Goal: Transaction & Acquisition: Obtain resource

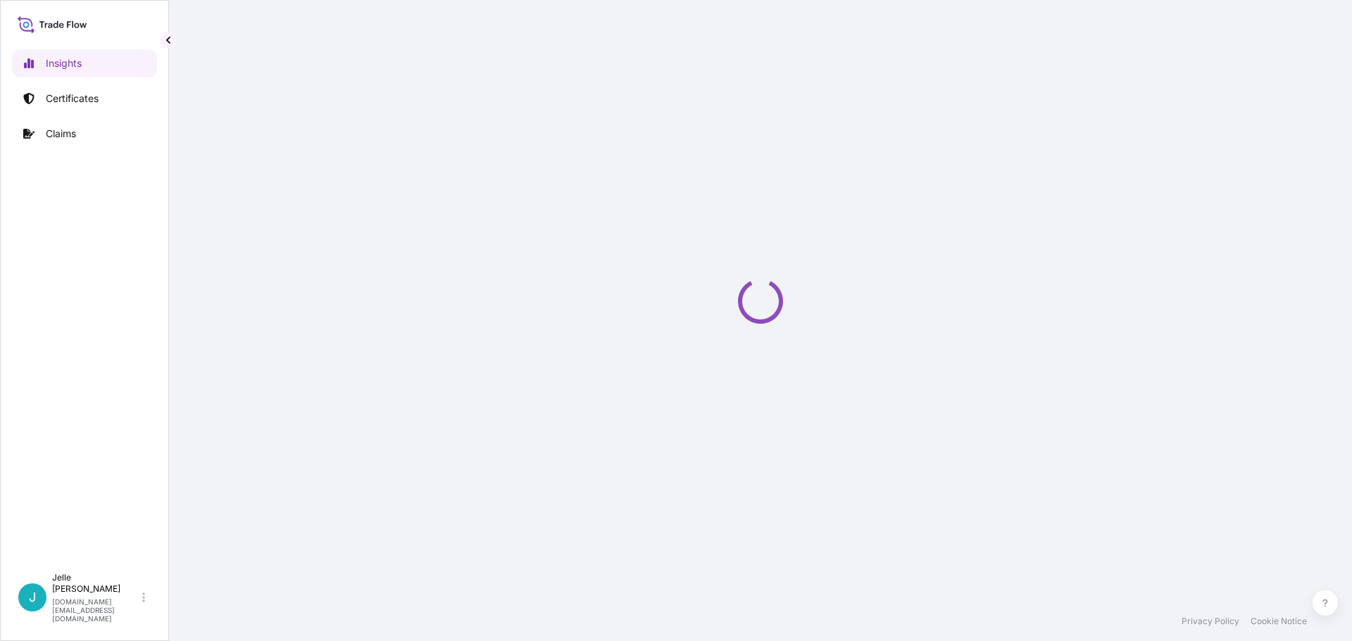
select select "2025"
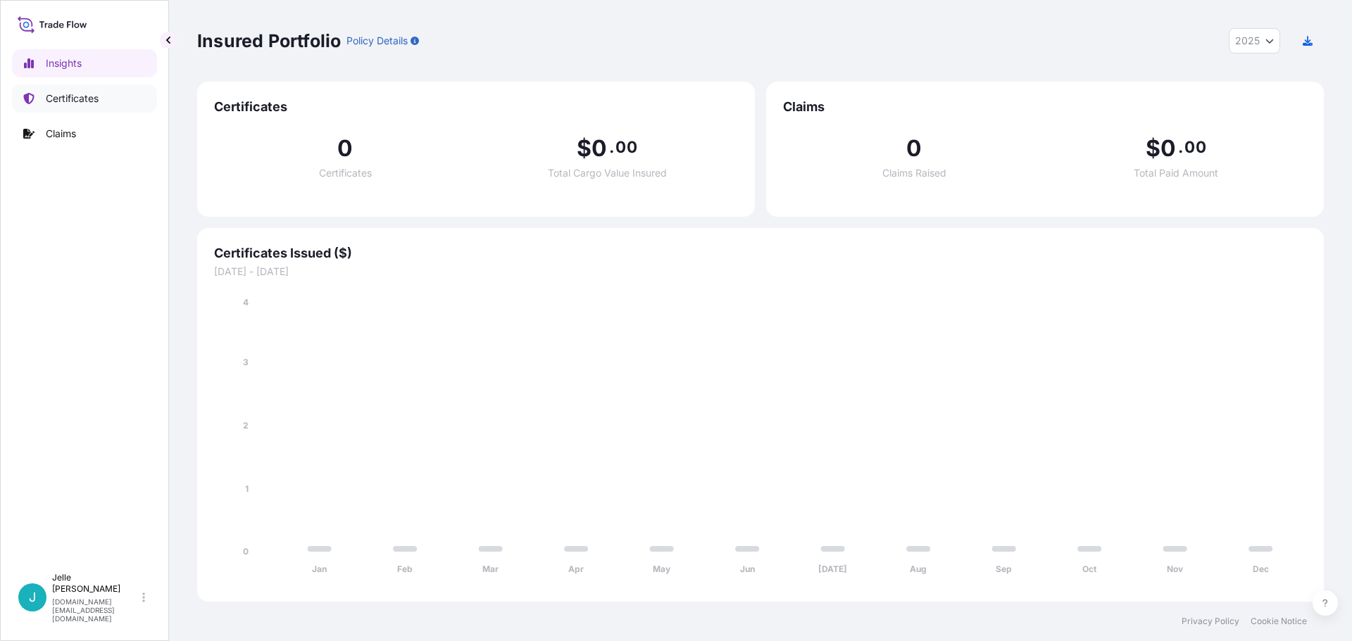
click at [75, 100] on p "Certificates" at bounding box center [72, 99] width 53 height 14
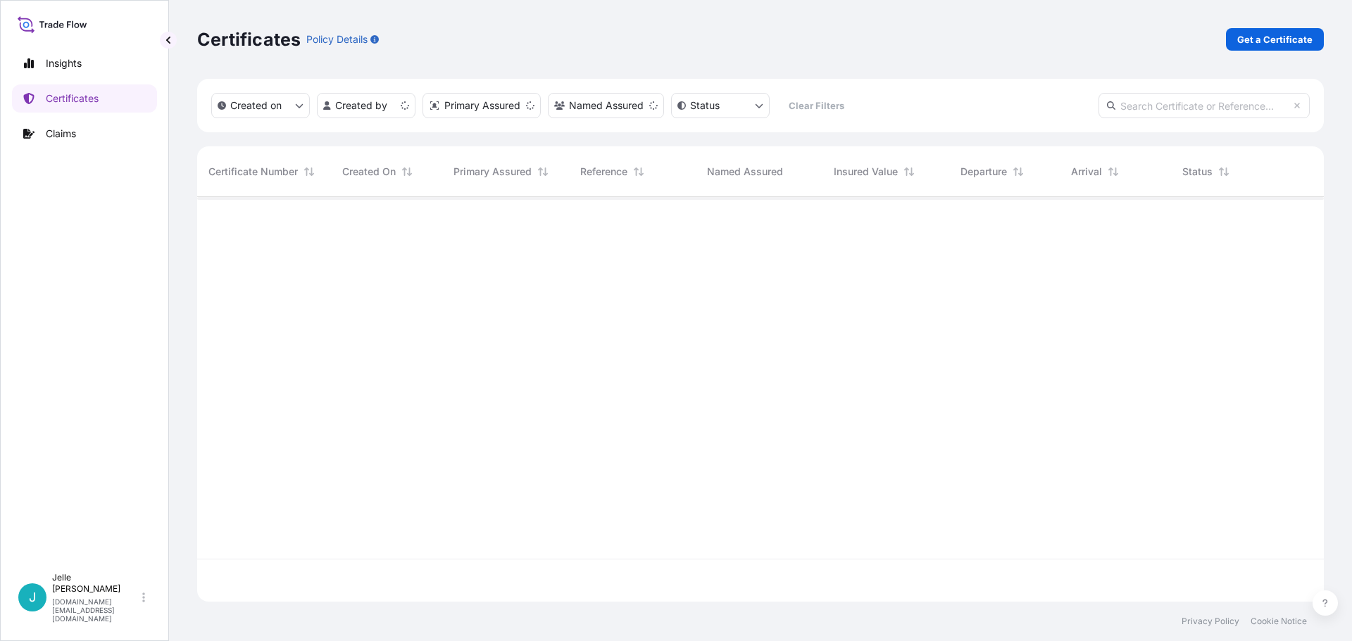
scroll to position [402, 1116]
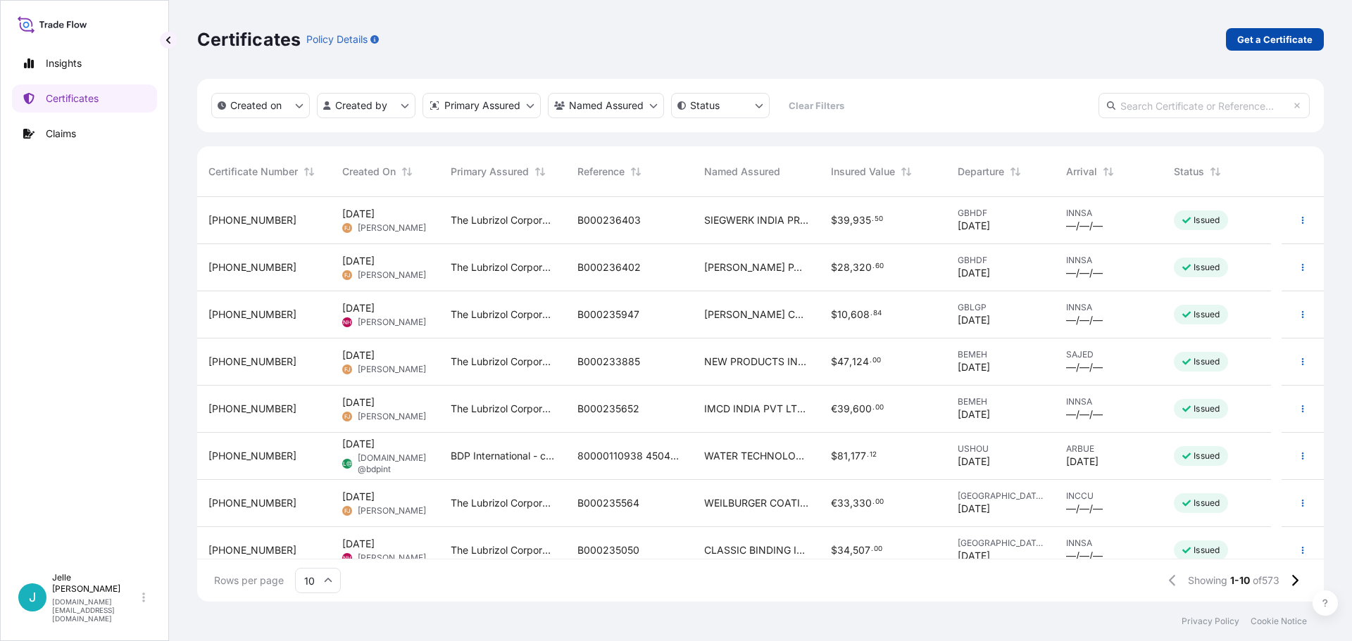
click at [1275, 42] on p "Get a Certificate" at bounding box center [1274, 39] width 75 height 14
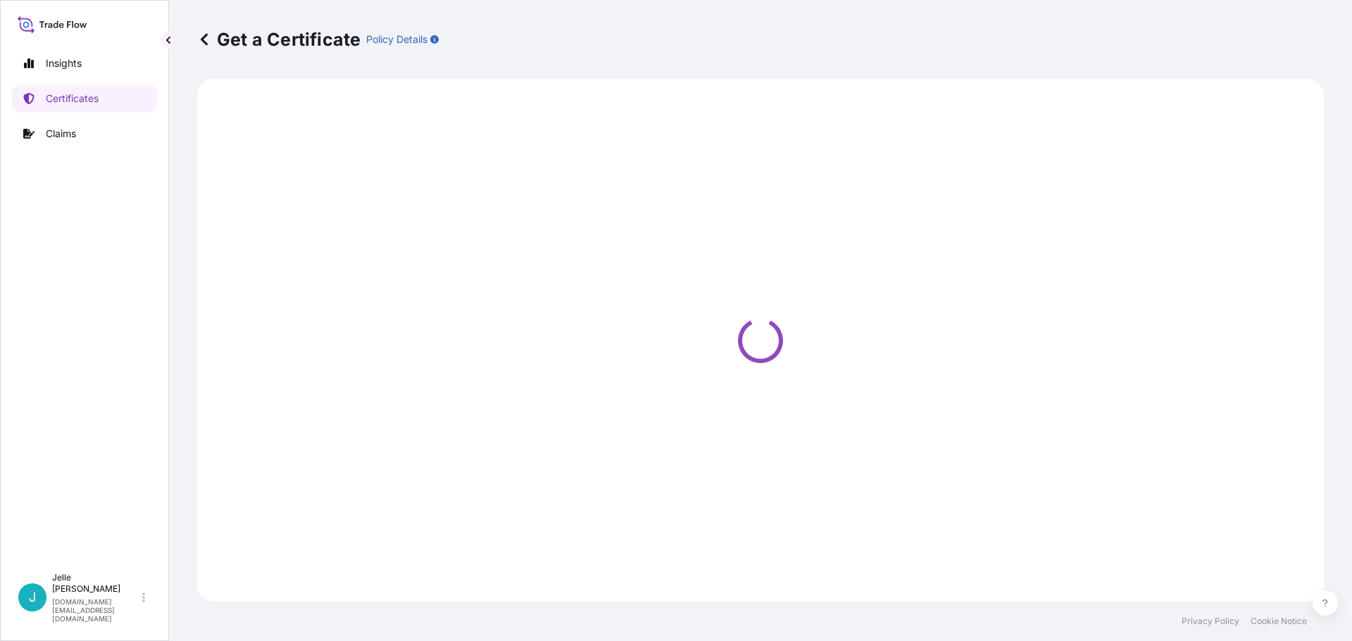
select select "Barge"
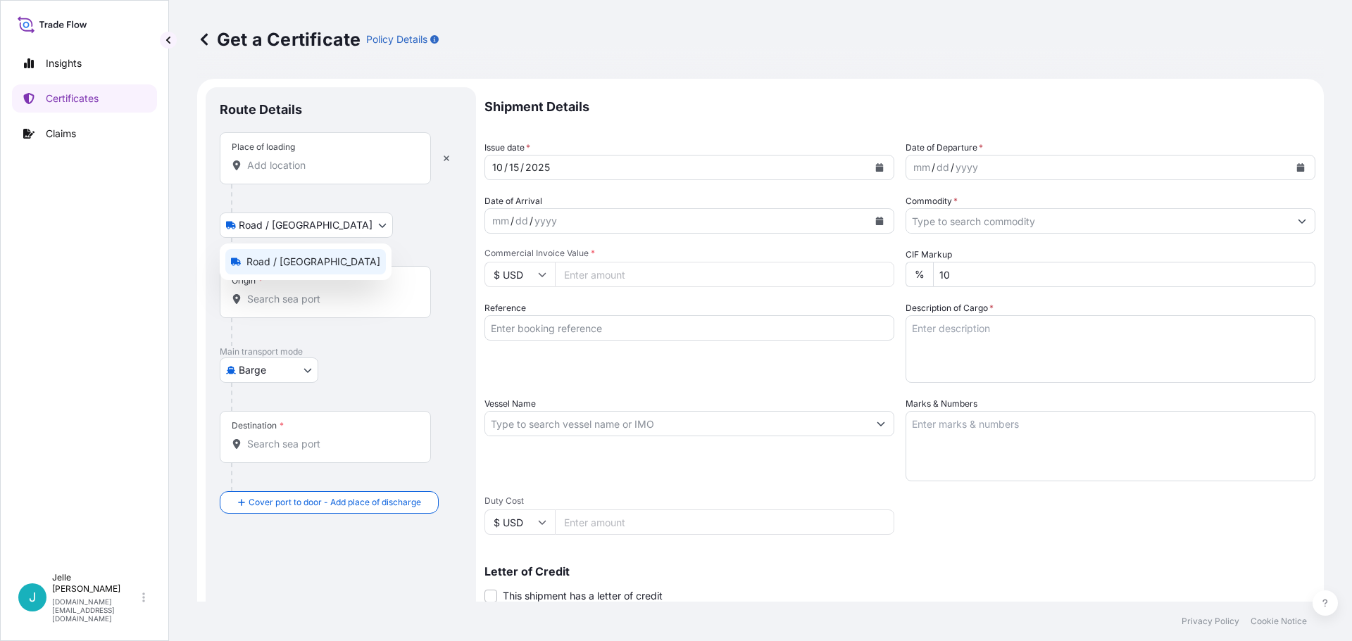
click at [298, 227] on body "Insights Certificates Claims J [PERSON_NAME] [DOMAIN_NAME][EMAIL_ADDRESS][DOMAI…" at bounding box center [676, 320] width 1352 height 641
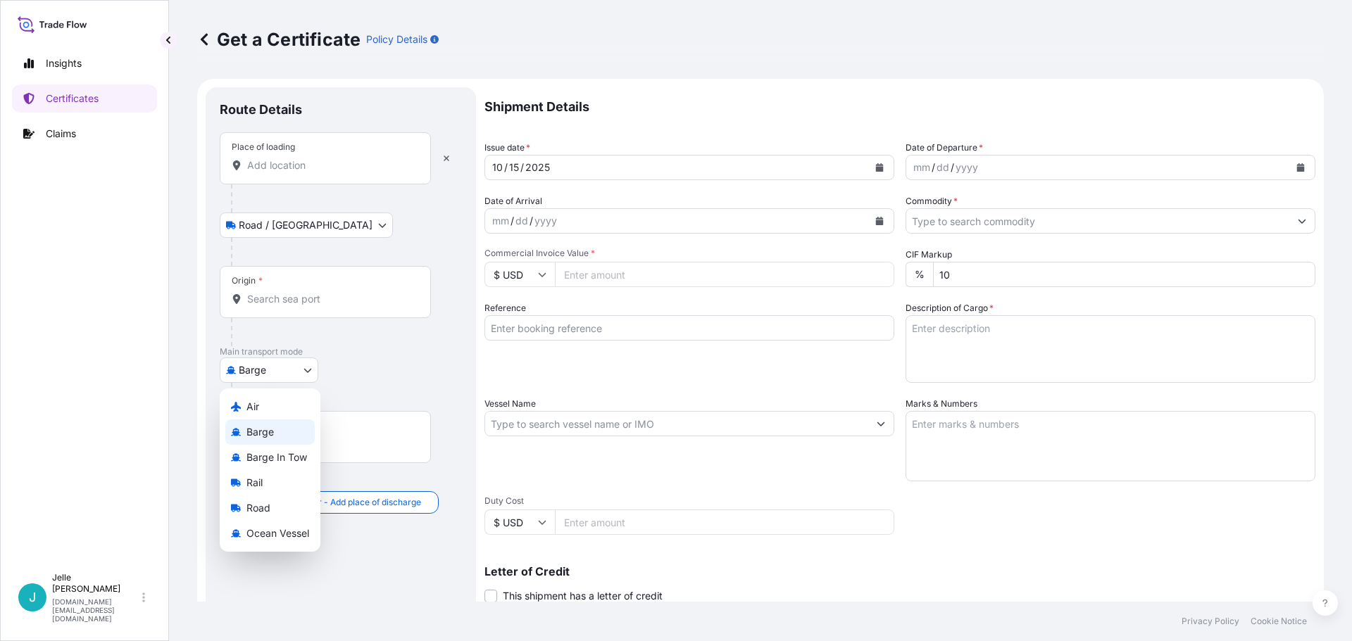
click at [282, 382] on body "Insights Certificates Claims J [PERSON_NAME] [DOMAIN_NAME][EMAIL_ADDRESS][DOMAI…" at bounding box center [676, 320] width 1352 height 641
click at [272, 413] on div "Air" at bounding box center [269, 406] width 89 height 25
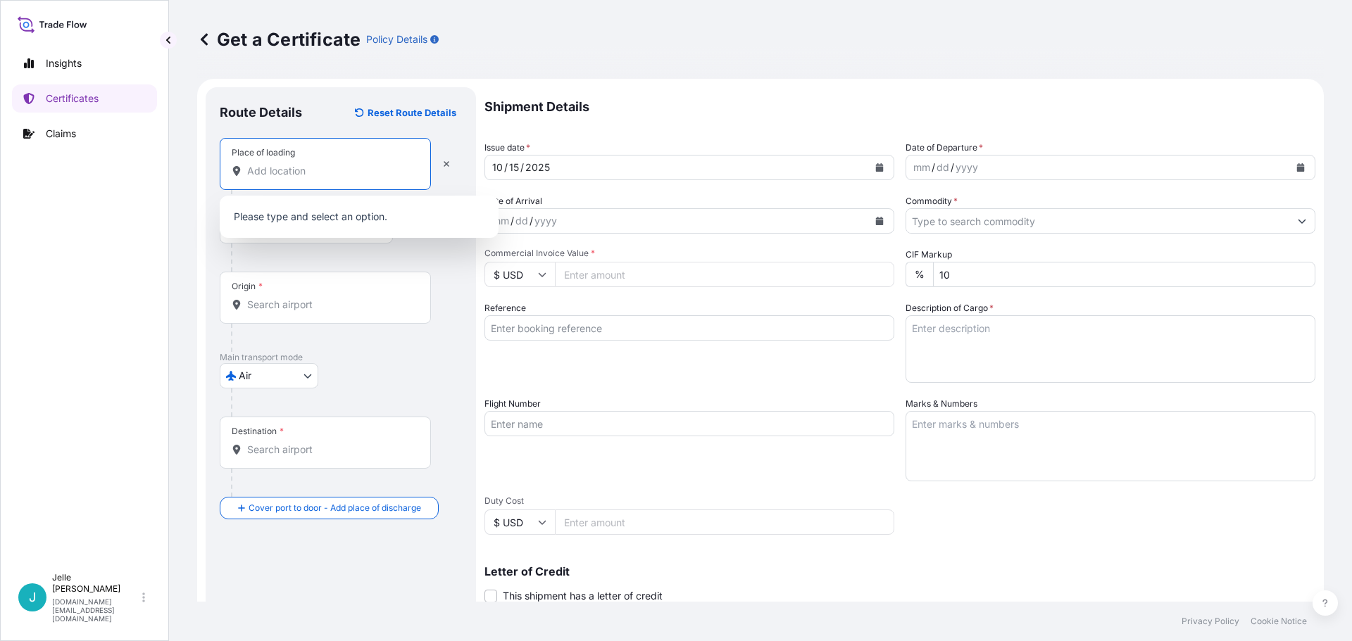
click at [301, 175] on input "Place of loading" at bounding box center [330, 171] width 166 height 14
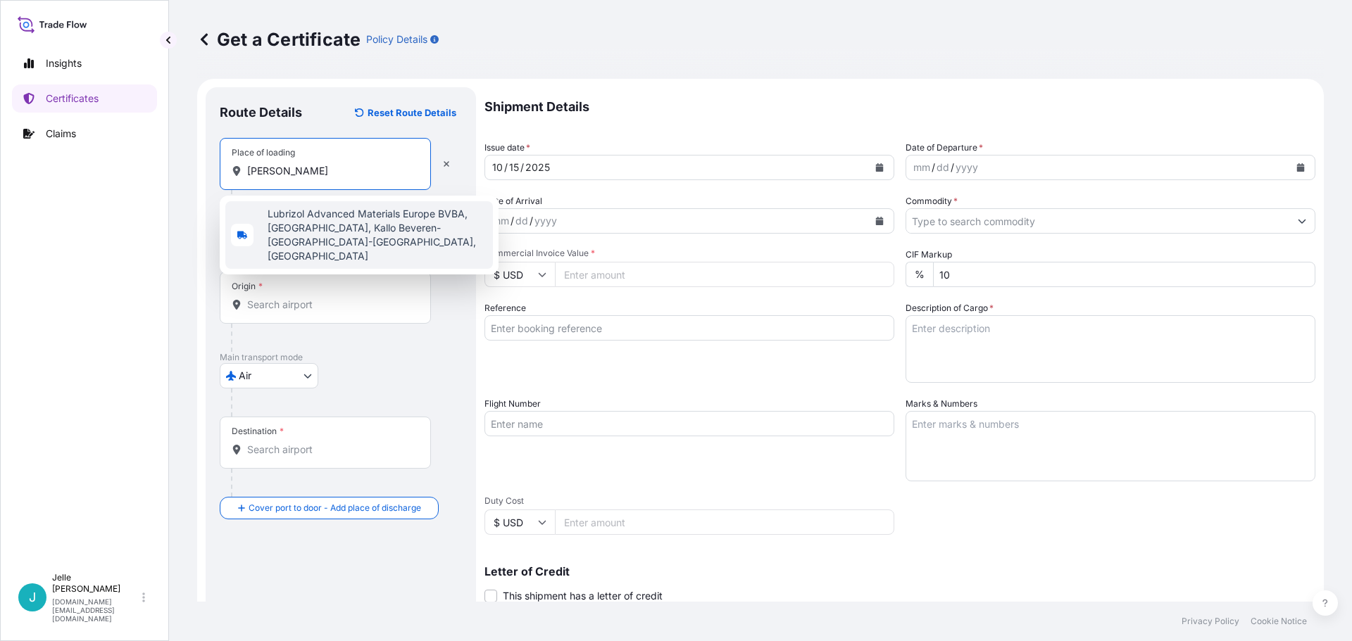
click at [329, 225] on span "Lubrizol Advanced Materials Europe BVBA, [GEOGRAPHIC_DATA], Kallo Beveren-[GEOG…" at bounding box center [378, 235] width 220 height 56
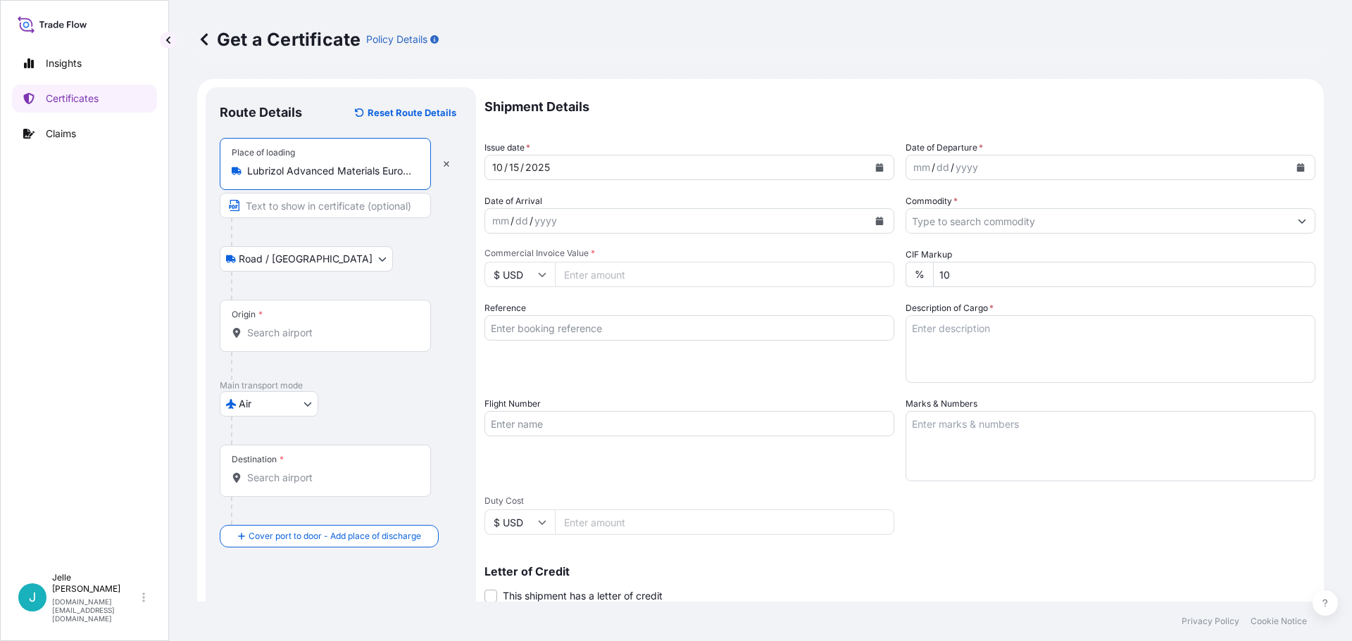
type input "Lubrizol Advanced Materials Europe BVBA, [GEOGRAPHIC_DATA], Kallo Beveren-[GEOG…"
click at [298, 303] on div "Origin *" at bounding box center [325, 326] width 211 height 52
click at [298, 326] on input "Origin *" at bounding box center [330, 333] width 166 height 14
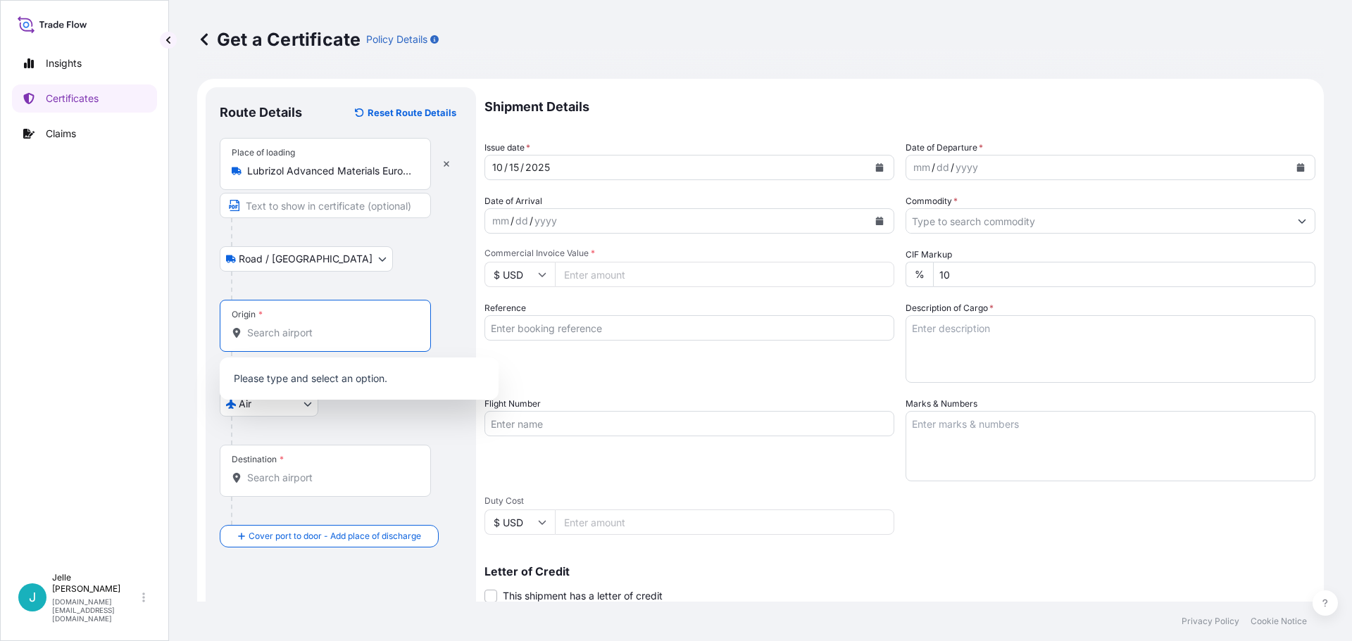
click at [291, 329] on input "Origin *" at bounding box center [330, 333] width 166 height 14
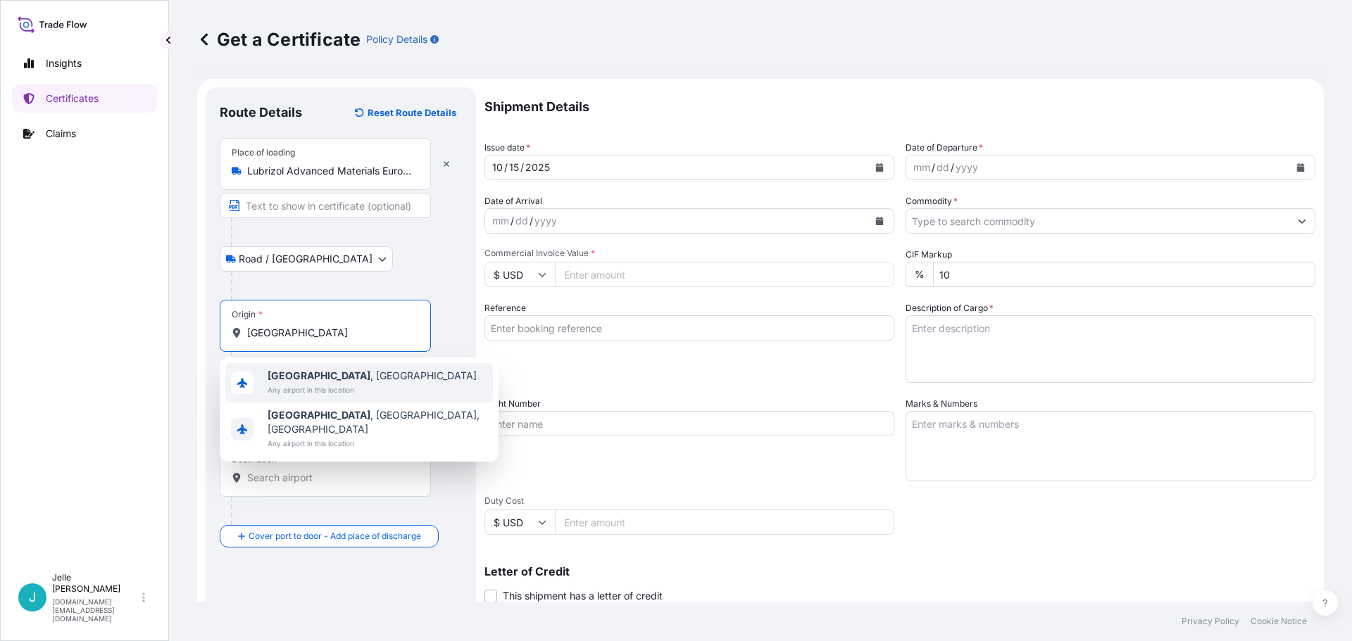
click at [349, 384] on span "Any airport in this location" at bounding box center [372, 390] width 209 height 14
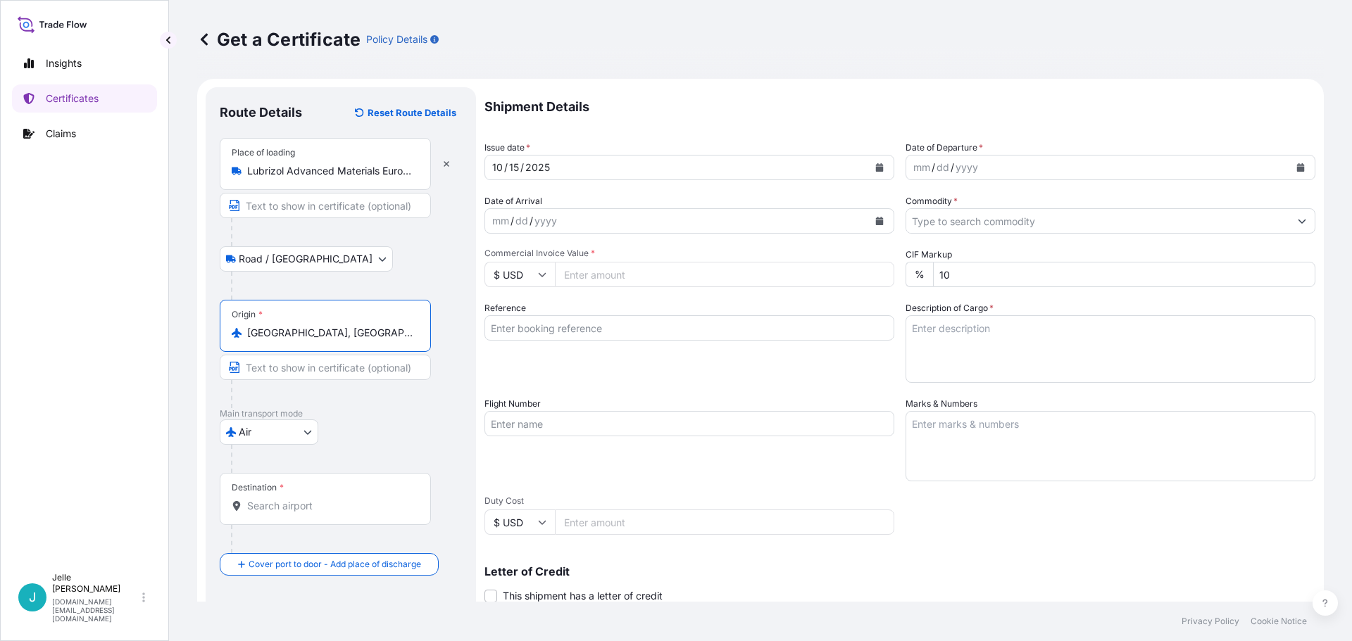
type input "[GEOGRAPHIC_DATA], [GEOGRAPHIC_DATA]"
click at [289, 493] on div "Destination *" at bounding box center [325, 499] width 211 height 52
click at [289, 499] on input "Destination *" at bounding box center [330, 506] width 166 height 14
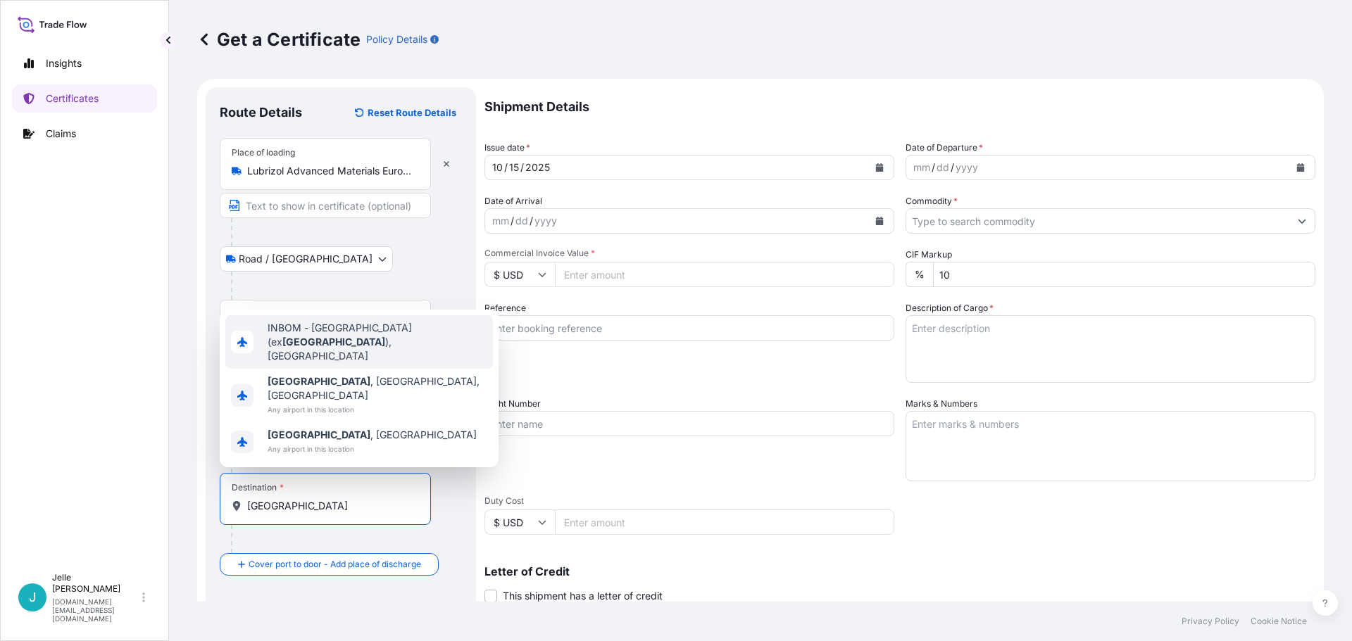
click at [343, 369] on div "INBOM - [GEOGRAPHIC_DATA] (ex [GEOGRAPHIC_DATA] ), [GEOGRAPHIC_DATA]" at bounding box center [359, 342] width 268 height 54
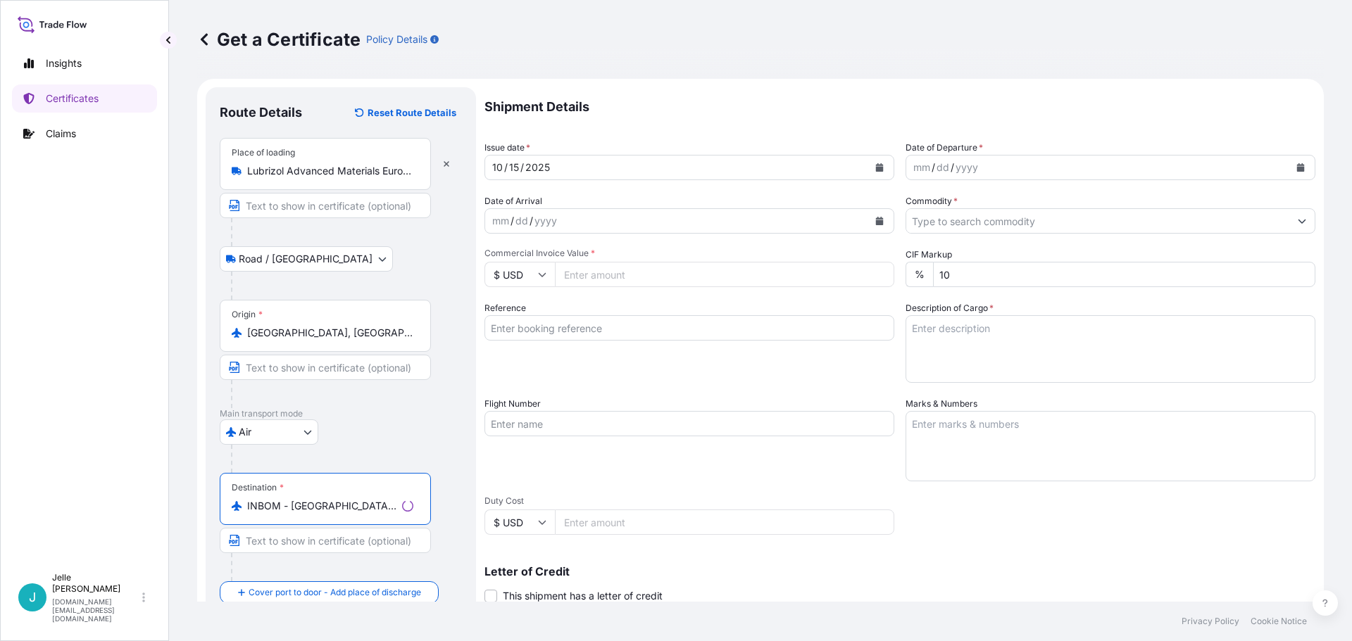
type input "INBOM - [GEOGRAPHIC_DATA] (ex [GEOGRAPHIC_DATA]), [GEOGRAPHIC_DATA]"
click at [342, 333] on input "[GEOGRAPHIC_DATA], [GEOGRAPHIC_DATA]" at bounding box center [330, 333] width 166 height 14
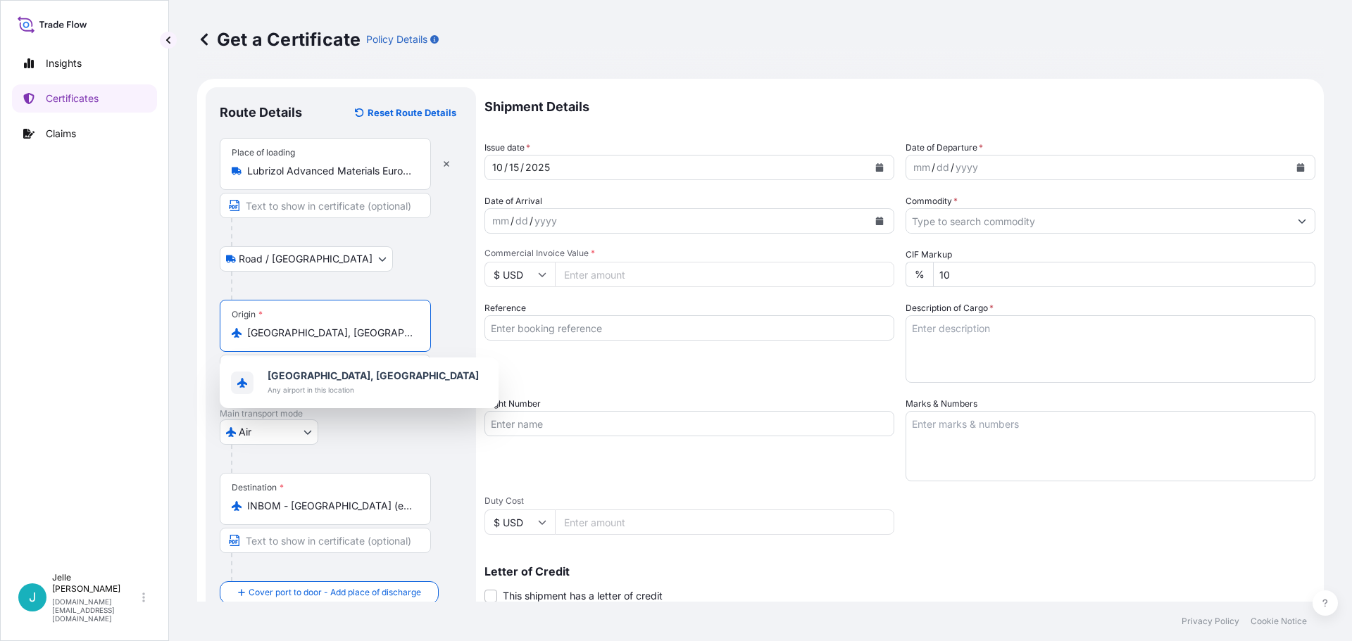
drag, startPoint x: 282, startPoint y: 330, endPoint x: 369, endPoint y: 332, distance: 86.6
click at [369, 332] on input "[GEOGRAPHIC_DATA], [GEOGRAPHIC_DATA]" at bounding box center [330, 333] width 166 height 14
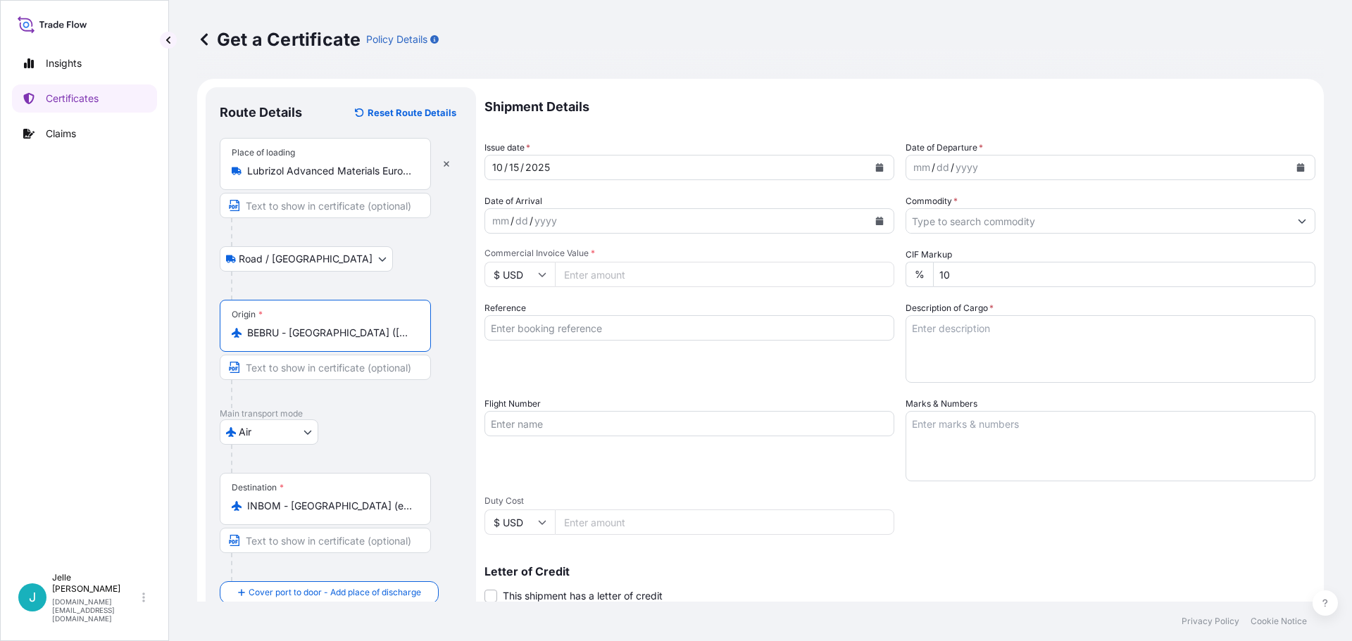
type input "BEBRU - [GEOGRAPHIC_DATA] ([GEOGRAPHIC_DATA]), [GEOGRAPHIC_DATA]"
click at [762, 170] on div "[DATE]" at bounding box center [676, 167] width 383 height 25
click at [577, 214] on div "mm / dd / yyyy" at bounding box center [676, 220] width 383 height 25
click at [954, 175] on div "yyyy" at bounding box center [966, 167] width 25 height 17
click at [1290, 162] on button "Calendar" at bounding box center [1300, 167] width 23 height 23
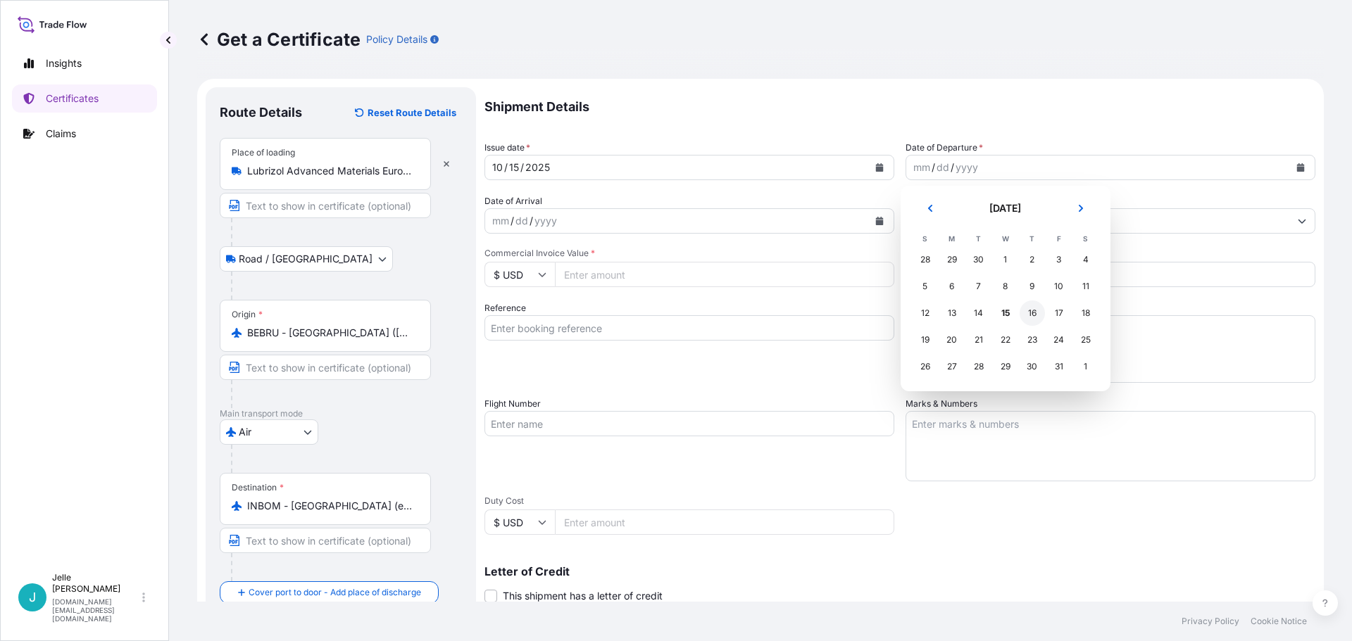
click at [1026, 313] on div "16" at bounding box center [1031, 313] width 25 height 25
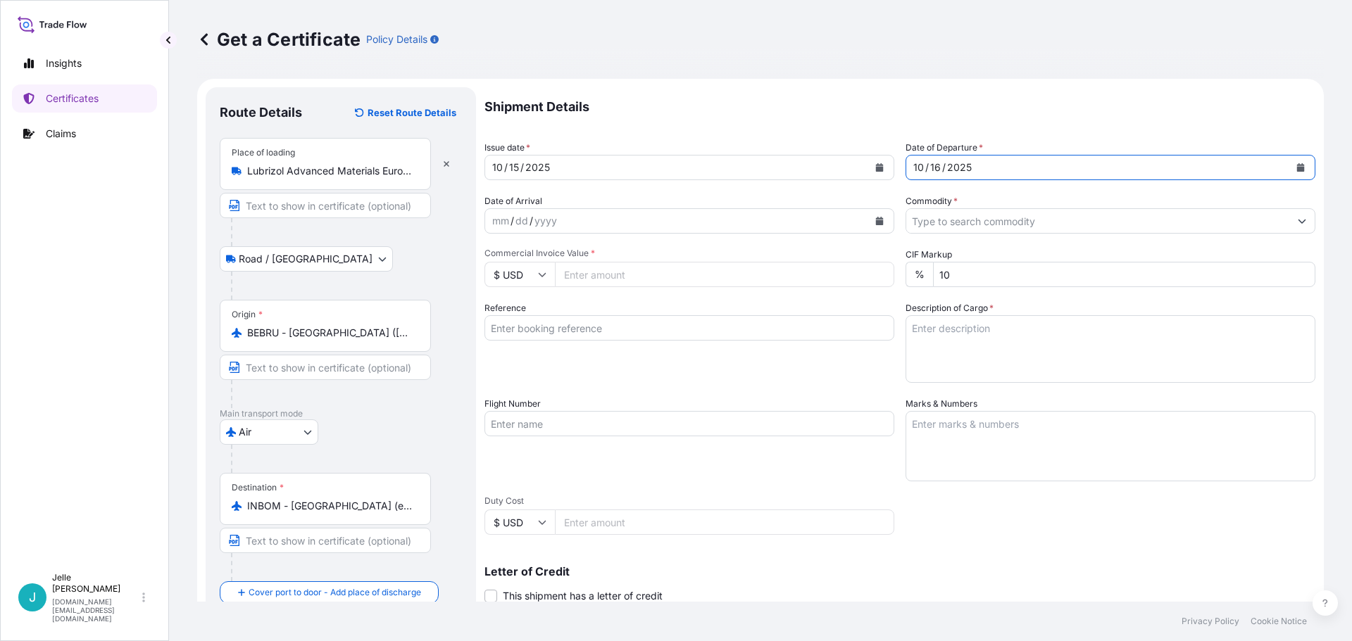
click at [875, 220] on icon "Calendar" at bounding box center [879, 221] width 8 height 8
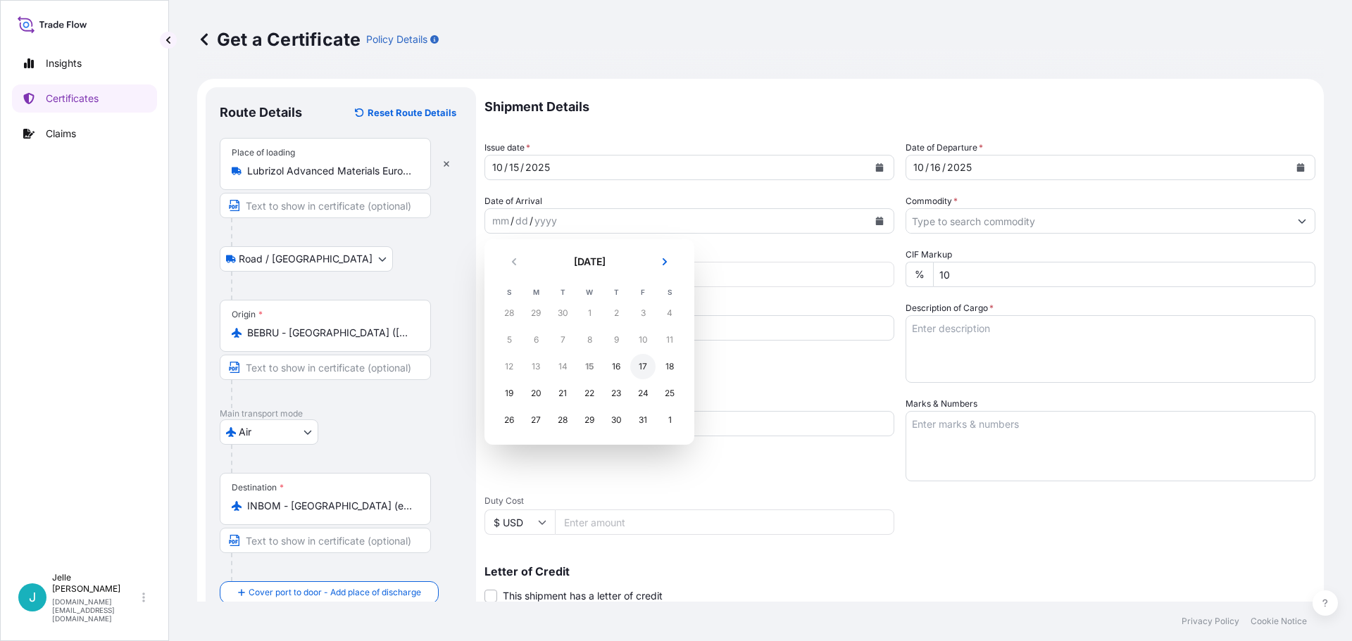
click at [643, 370] on div "17" at bounding box center [642, 366] width 25 height 25
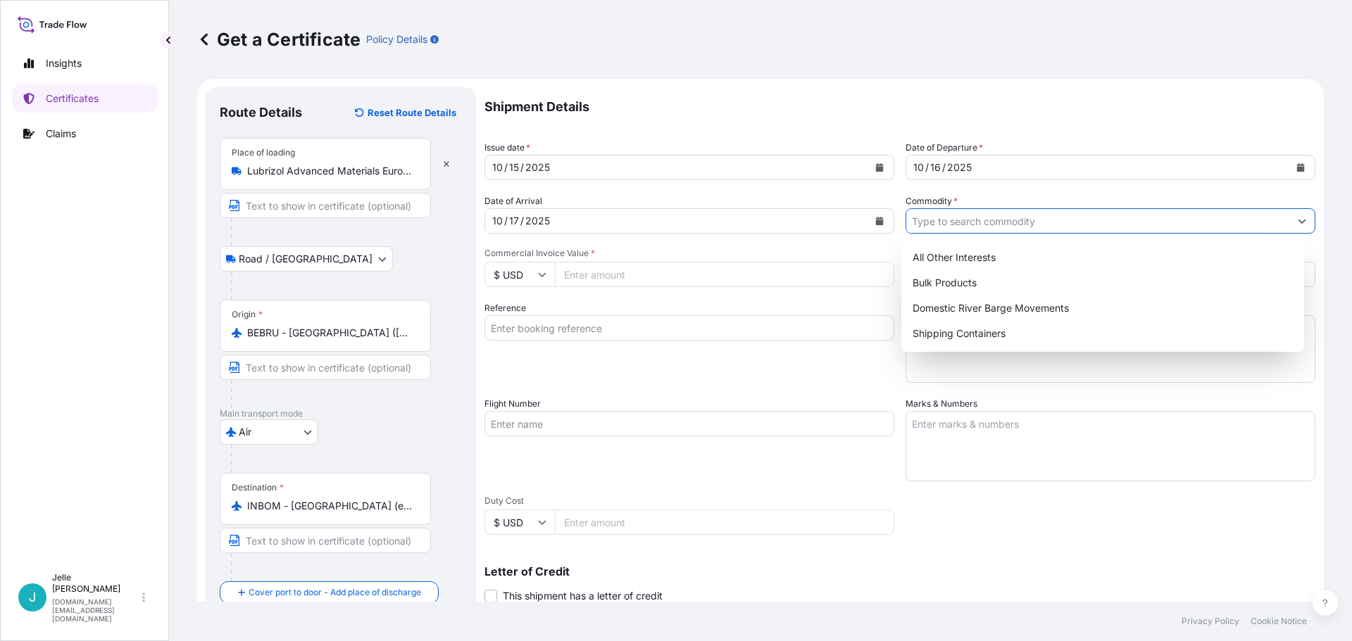
click at [975, 214] on input "Commodity *" at bounding box center [1097, 220] width 383 height 25
click at [961, 258] on div "All Other Interests" at bounding box center [1103, 257] width 392 height 25
type input "All Other Interests"
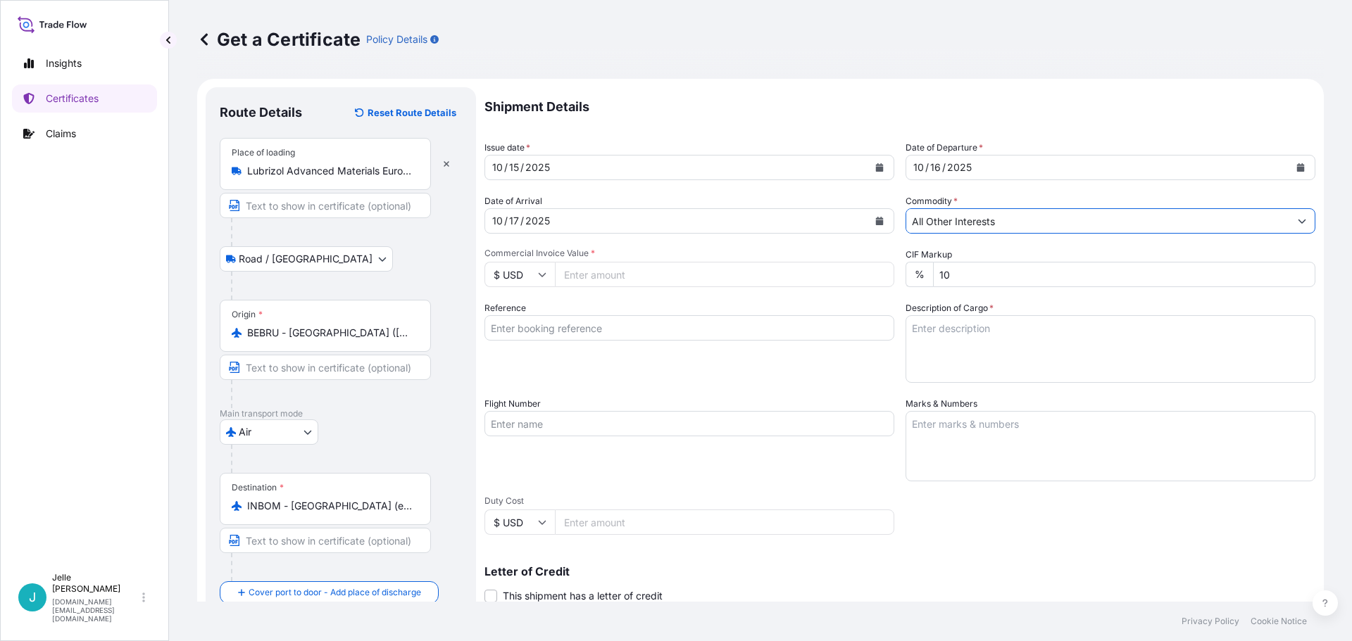
click at [611, 270] on input "Commercial Invoice Value *" at bounding box center [724, 274] width 339 height 25
type input "6637.27"
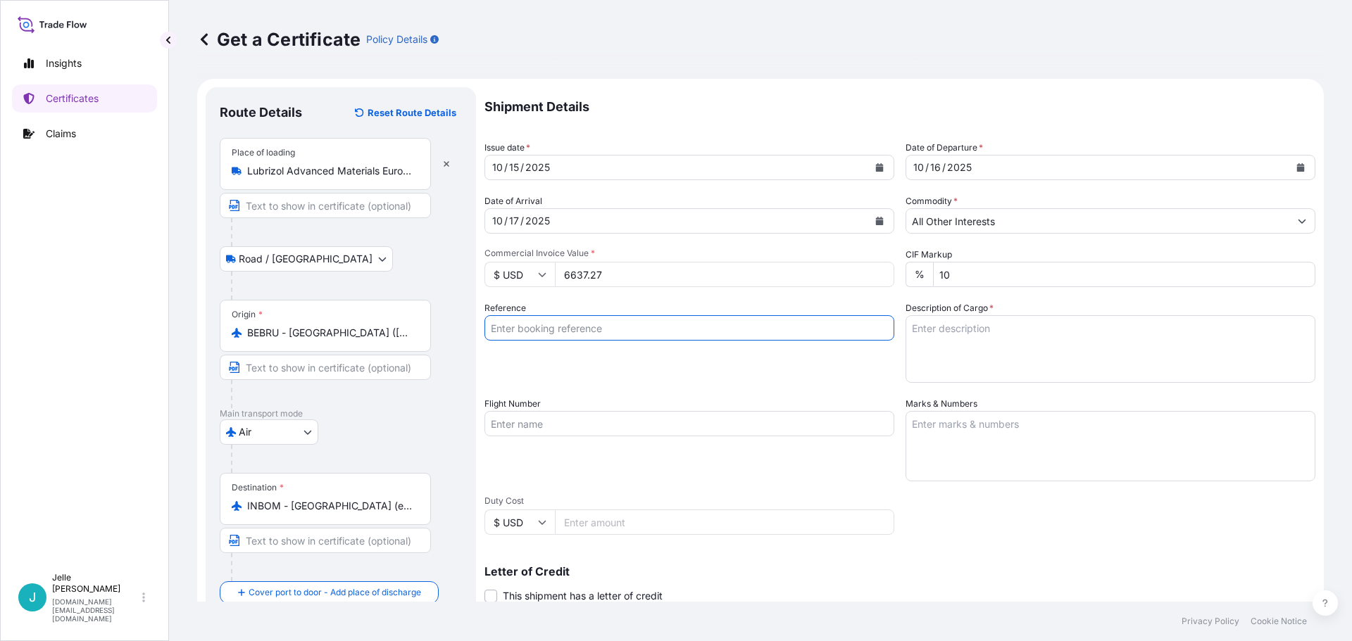
click at [603, 323] on input "Reference" at bounding box center [689, 327] width 410 height 25
type input "1307461253 DN 86689804"
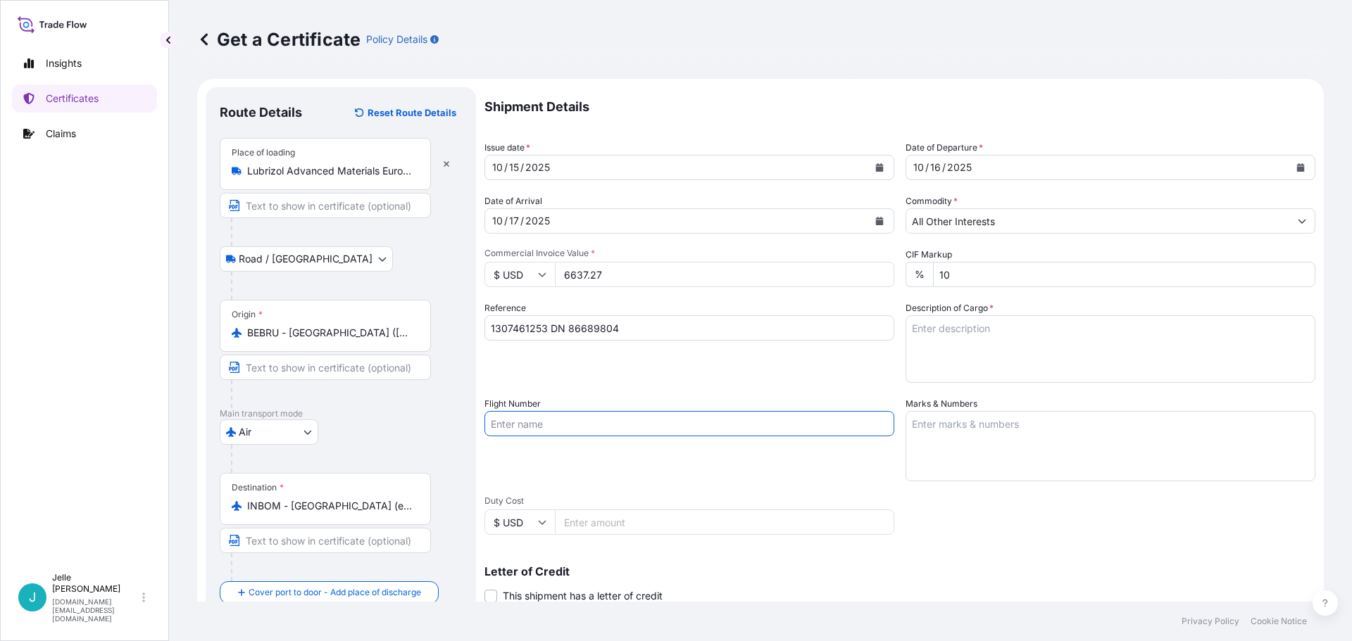
click at [582, 431] on input "Flight Number" at bounding box center [689, 423] width 410 height 25
type input "AF0441 +"
type textarea "A"
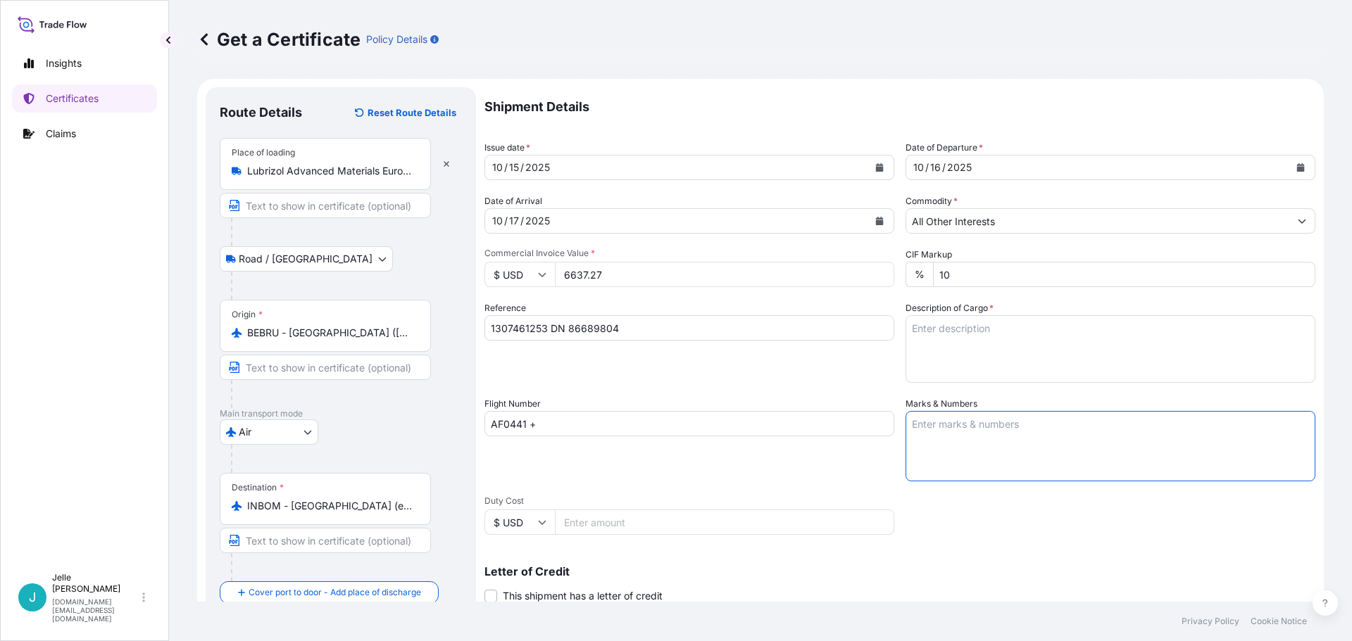
click at [685, 420] on input "AF0441 +" at bounding box center [689, 423] width 410 height 25
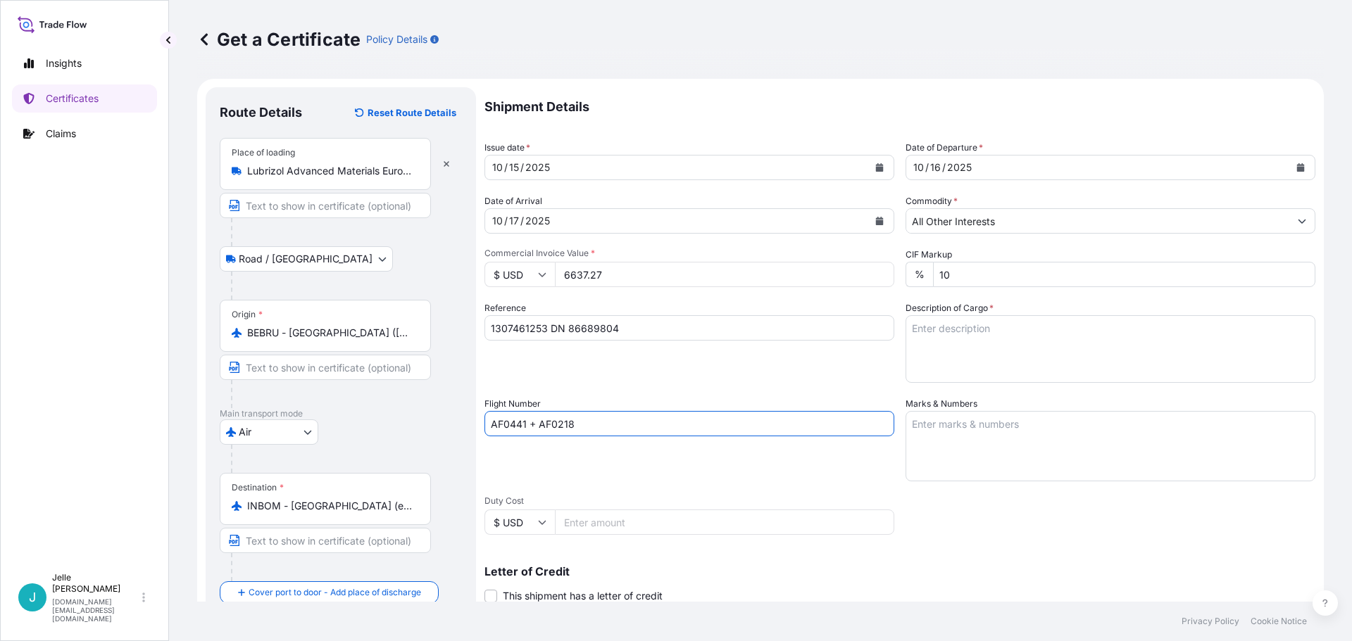
type input "AF0441 + AF0218"
click at [955, 422] on textarea "Marks & Numbers" at bounding box center [1110, 446] width 410 height 70
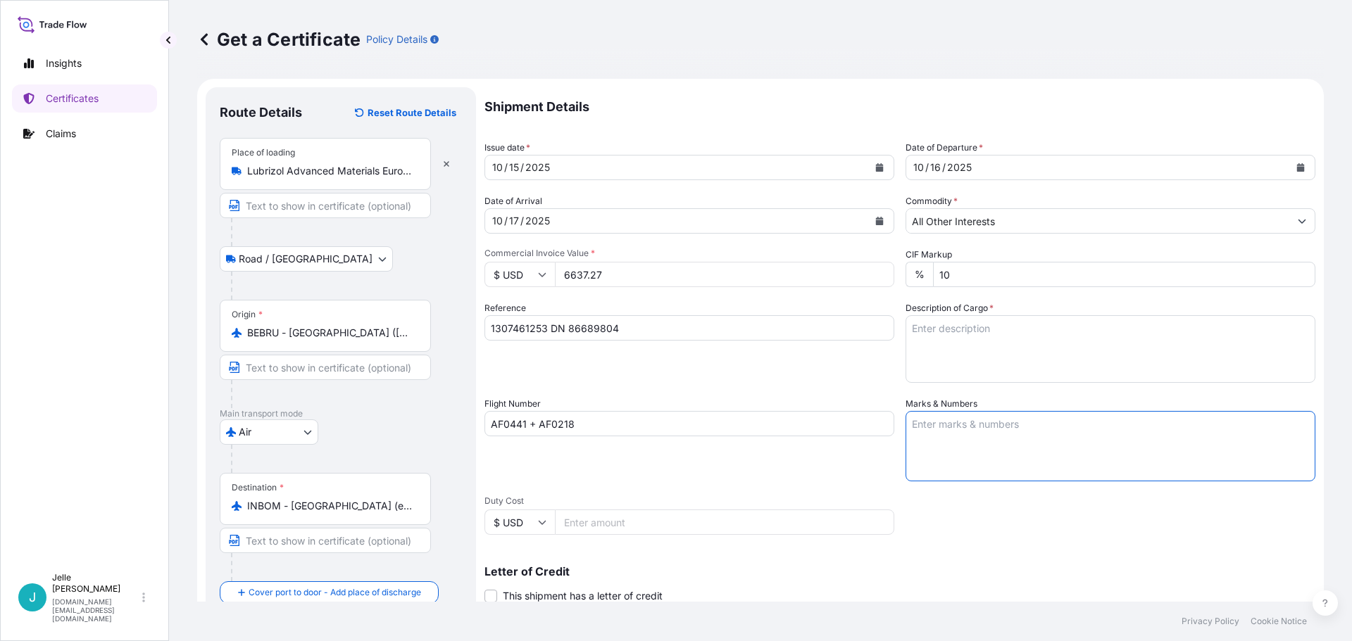
scroll to position [70, 0]
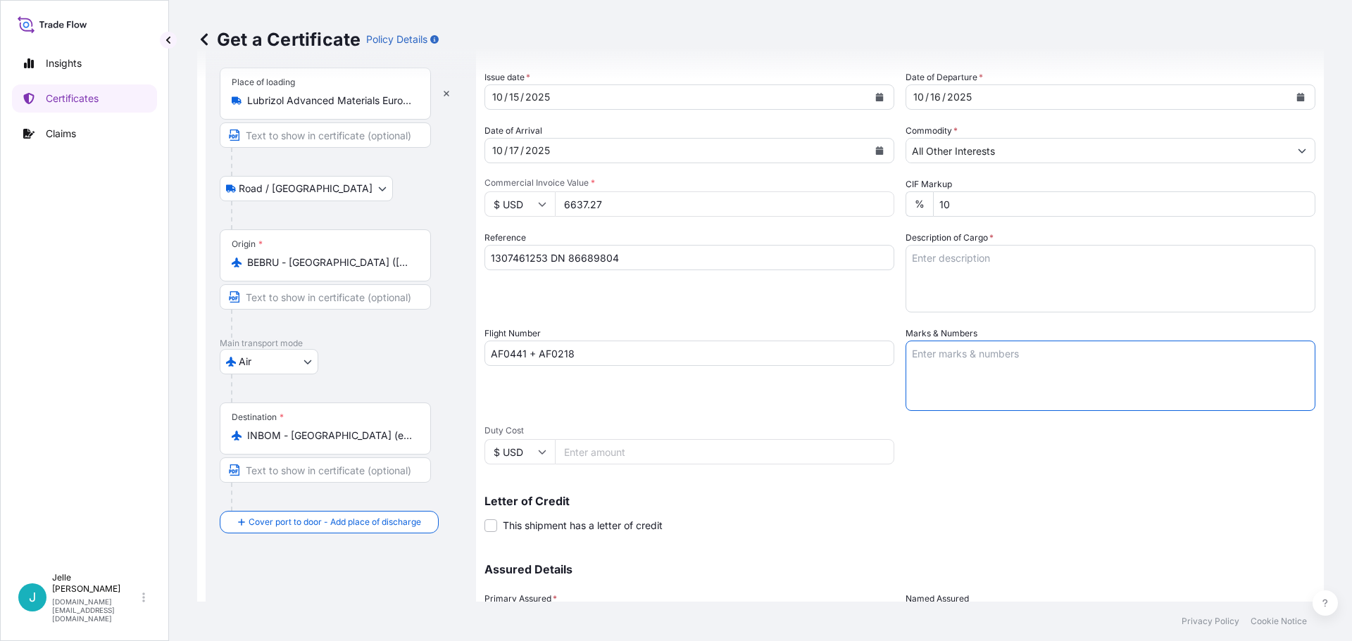
click at [967, 248] on textarea "Description of Cargo *" at bounding box center [1110, 279] width 410 height 68
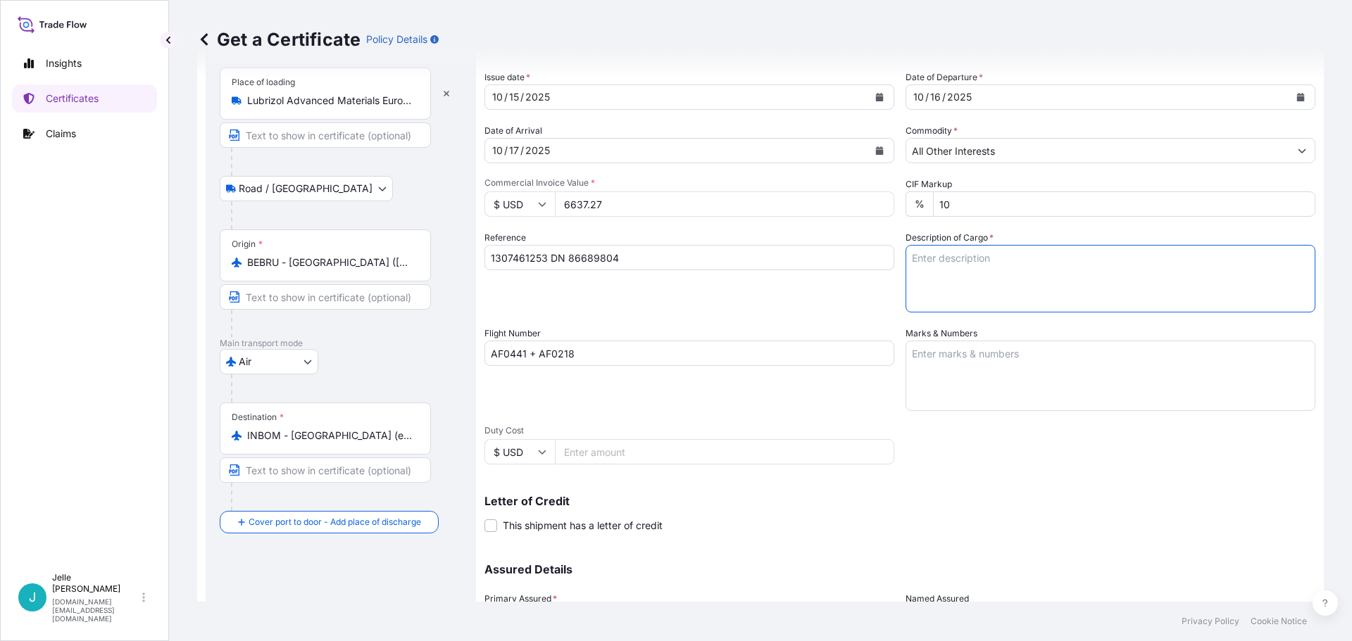
paste textarea "VILVANOLIN(TM) L-101 [MEDICAL_DATA]"
paste textarea "VILVANOLIN(TM) P [MEDICAL_DATA]"
type textarea "VILVANOLIN(TM) L-101 [MEDICAL_DATA] VILVANOLIN(TM) P [MEDICAL_DATA] 1 pallet st…"
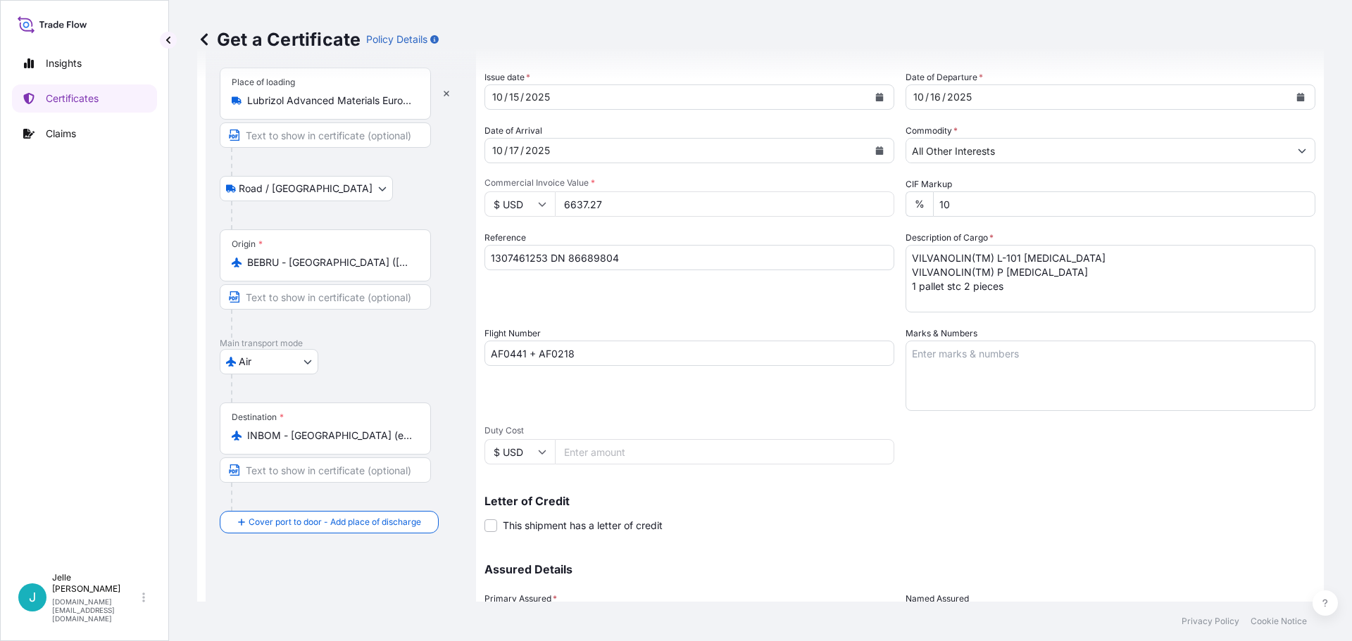
scroll to position [204, 0]
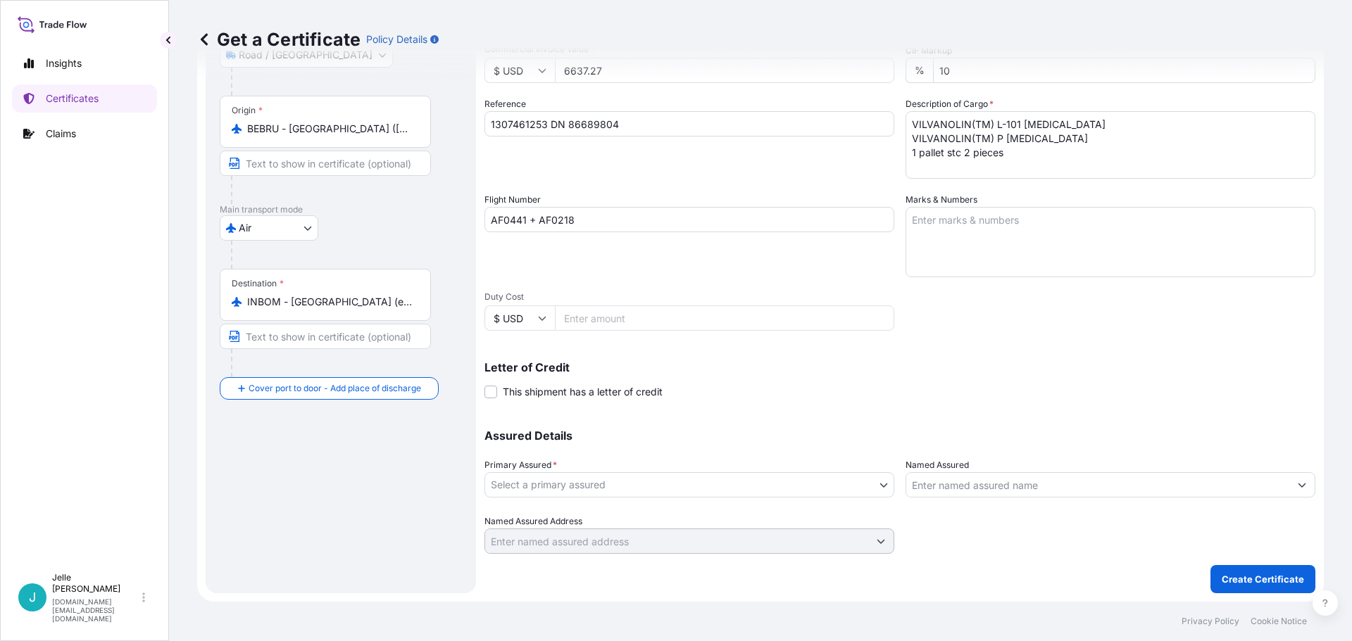
click at [700, 489] on body "Insights Certificates Claims J [PERSON_NAME] [DOMAIN_NAME][EMAIL_ADDRESS][DOMAI…" at bounding box center [676, 320] width 1352 height 641
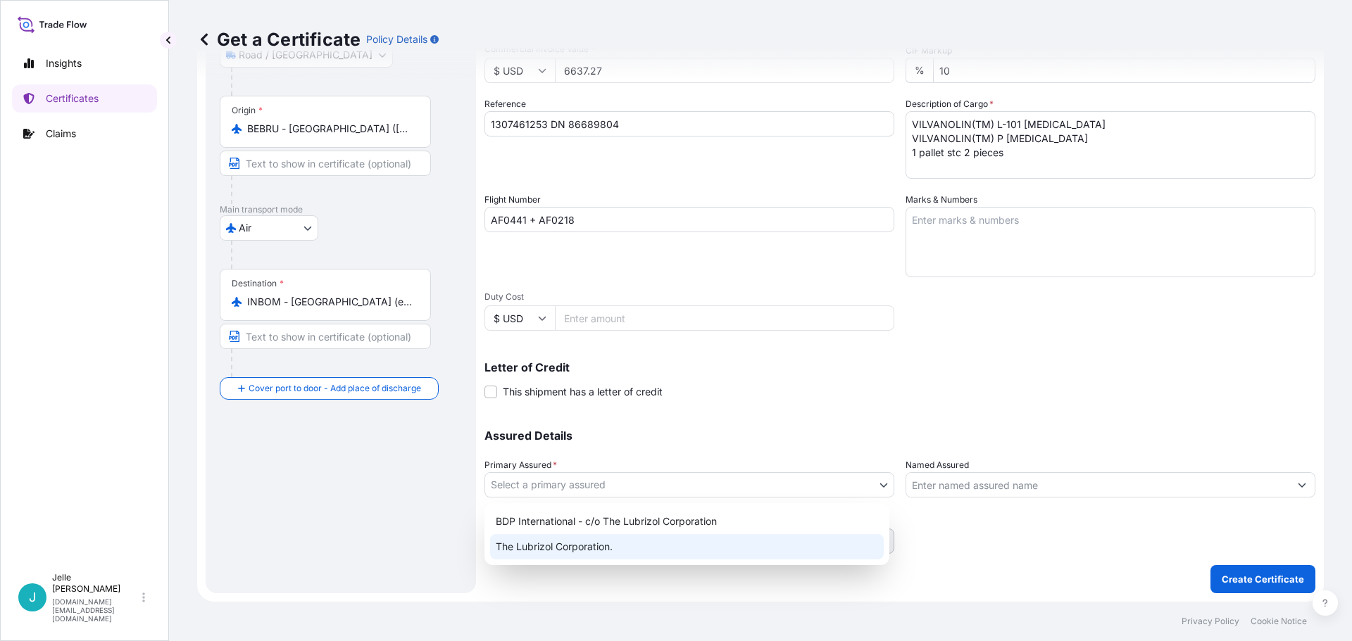
click at [548, 548] on div "The Lubrizol Corporation." at bounding box center [687, 546] width 394 height 25
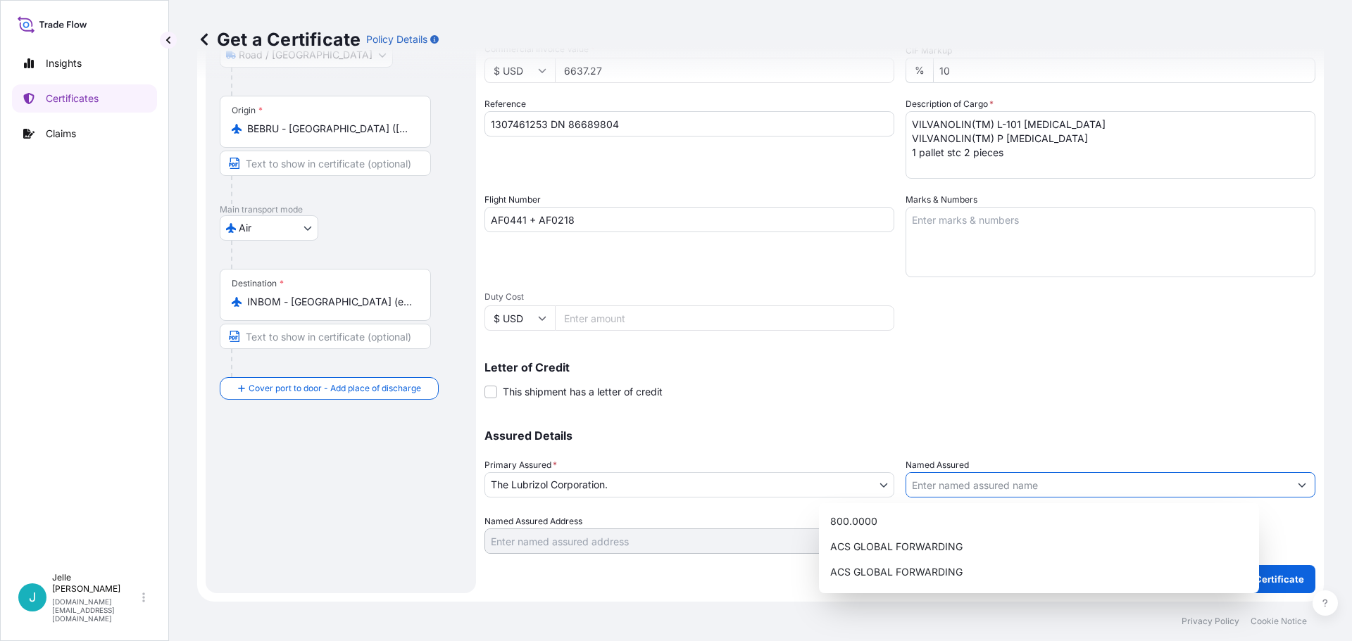
click at [977, 482] on input "Named Assured" at bounding box center [1097, 484] width 383 height 25
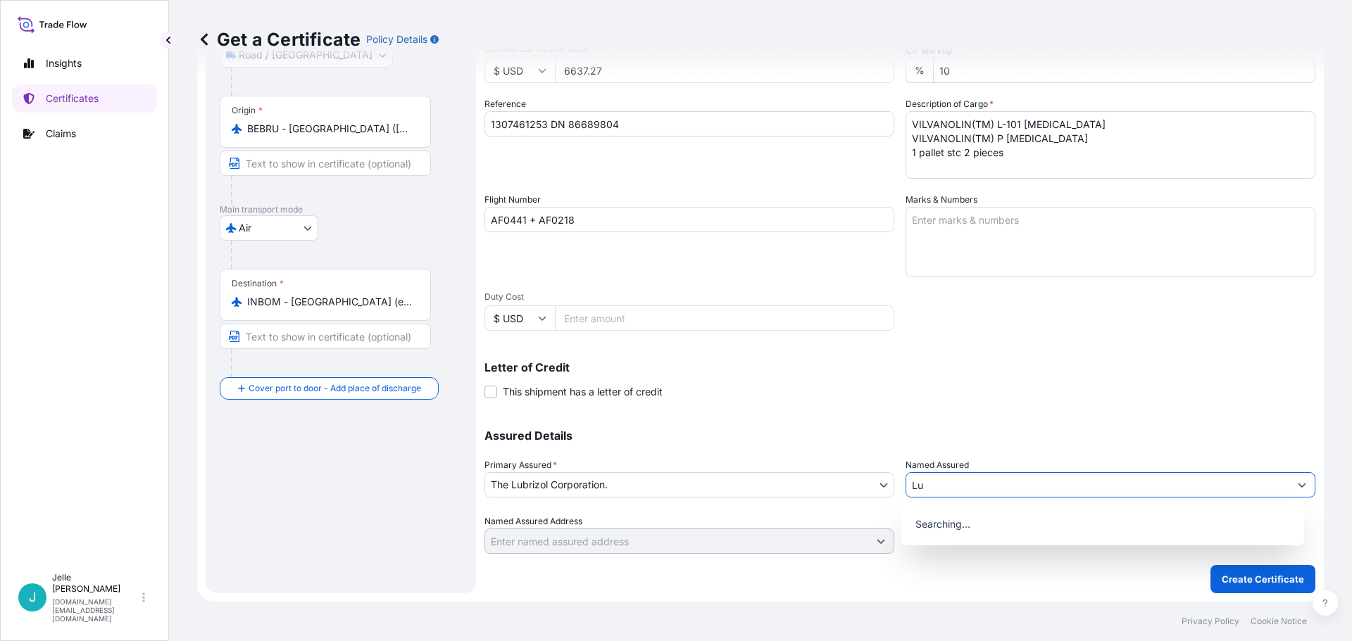
scroll to position [0, 0]
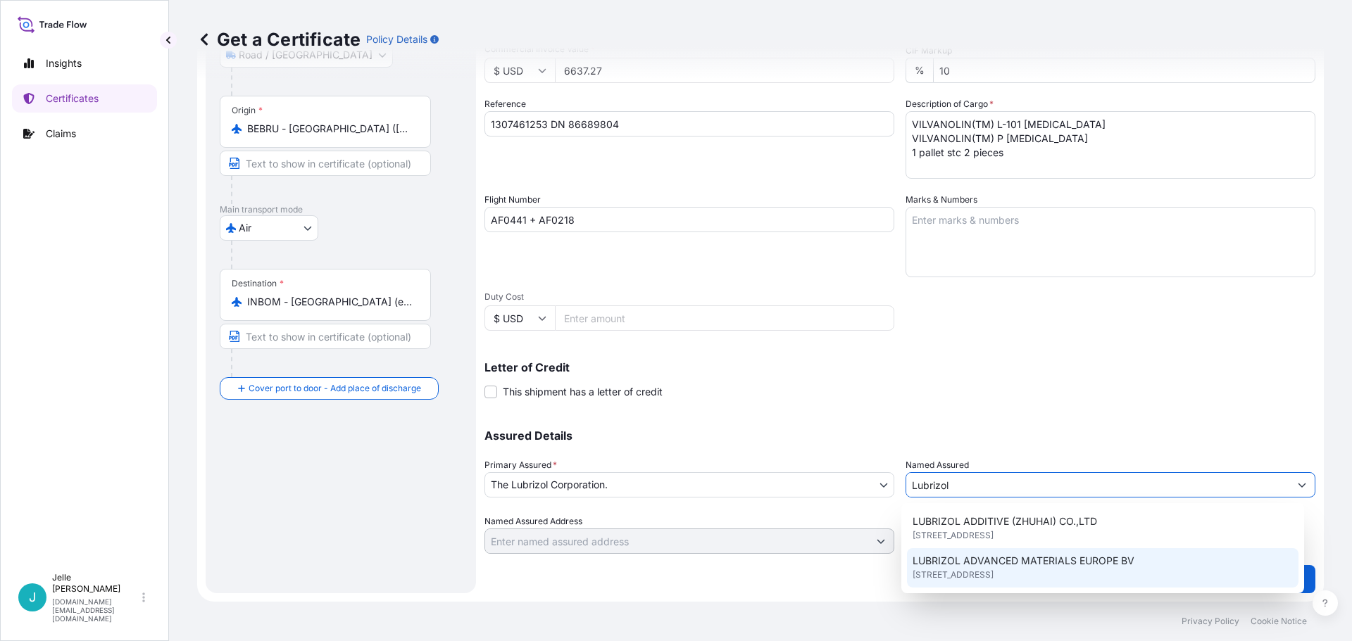
click at [1088, 558] on span "LUBRIZOL ADVANCED MATERIALS EUROPE BV" at bounding box center [1023, 561] width 222 height 14
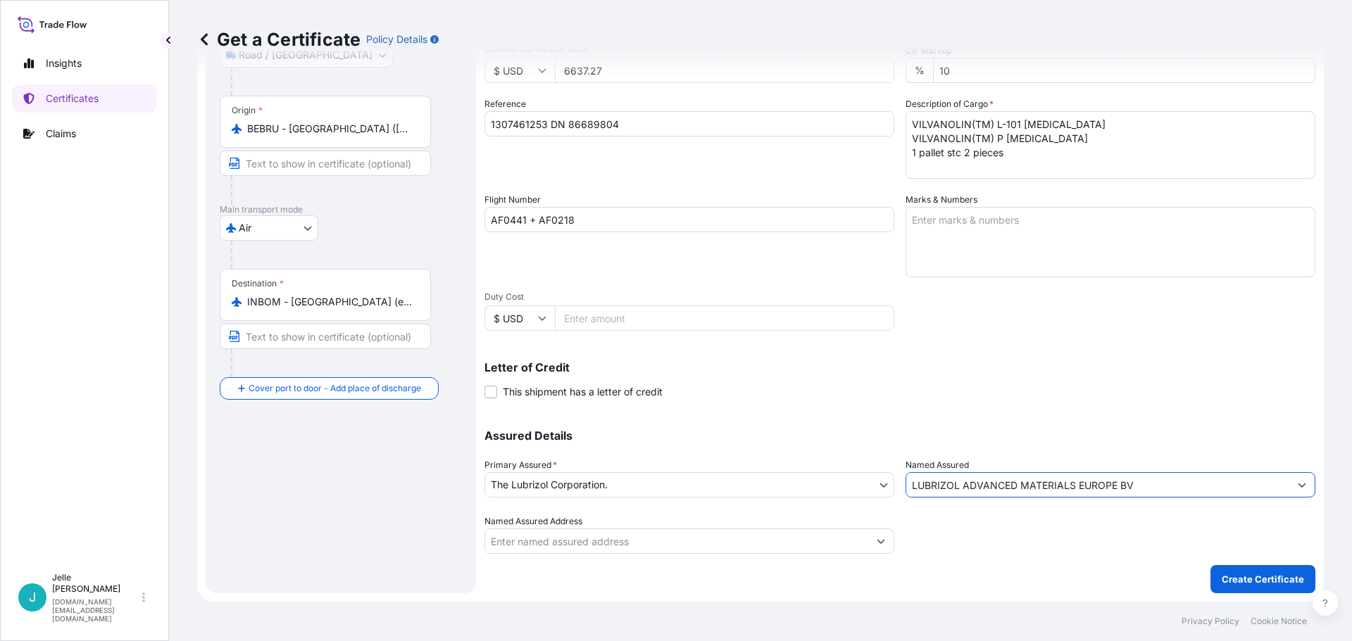
type input "LUBRIZOL ADVANCED MATERIALS EUROPE BV"
click at [707, 538] on input "Named Assured Address" at bounding box center [676, 541] width 383 height 25
click at [836, 538] on input "Named Assured Address" at bounding box center [676, 541] width 383 height 25
click at [722, 543] on input "Named Assured Address" at bounding box center [676, 541] width 383 height 25
click at [805, 408] on div "Shipment Details Issue date * [DATE] Date of Departure * [DATE] Date of Arrival…" at bounding box center [899, 218] width 831 height 671
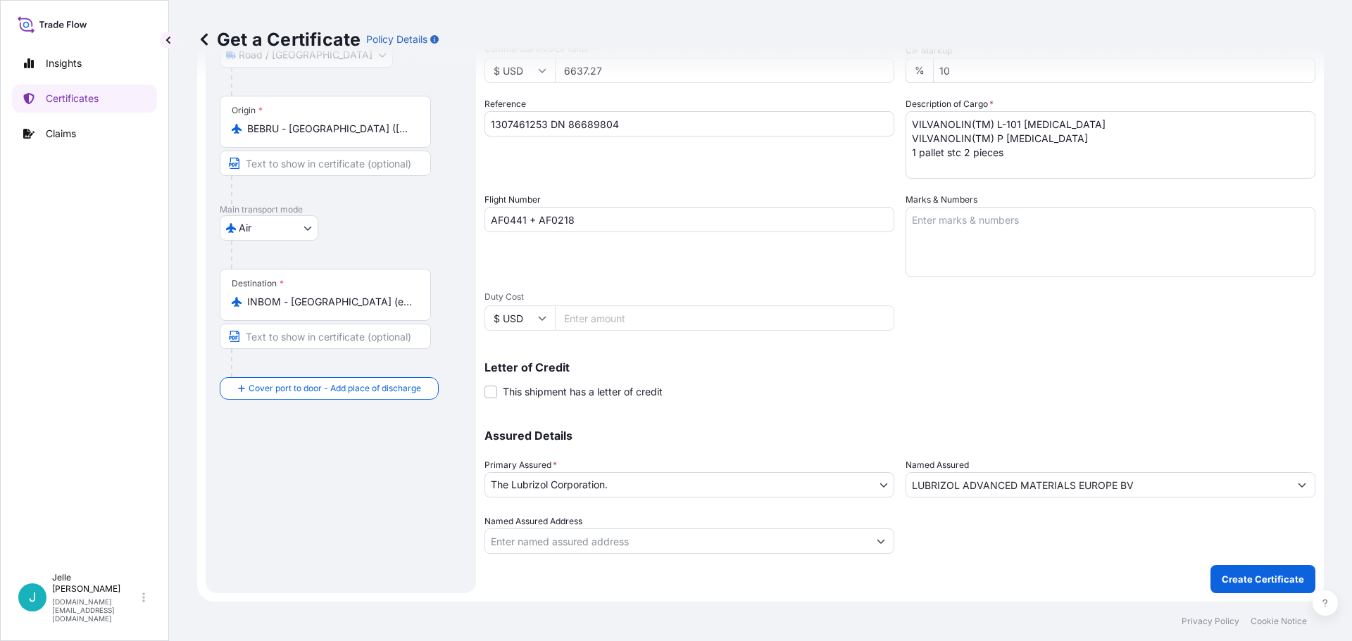
click at [1028, 370] on p "Letter of Credit" at bounding box center [899, 367] width 831 height 11
click at [662, 477] on body "Insights Certificates Claims J [PERSON_NAME] [DOMAIN_NAME][EMAIL_ADDRESS][DOMAI…" at bounding box center [676, 320] width 1352 height 641
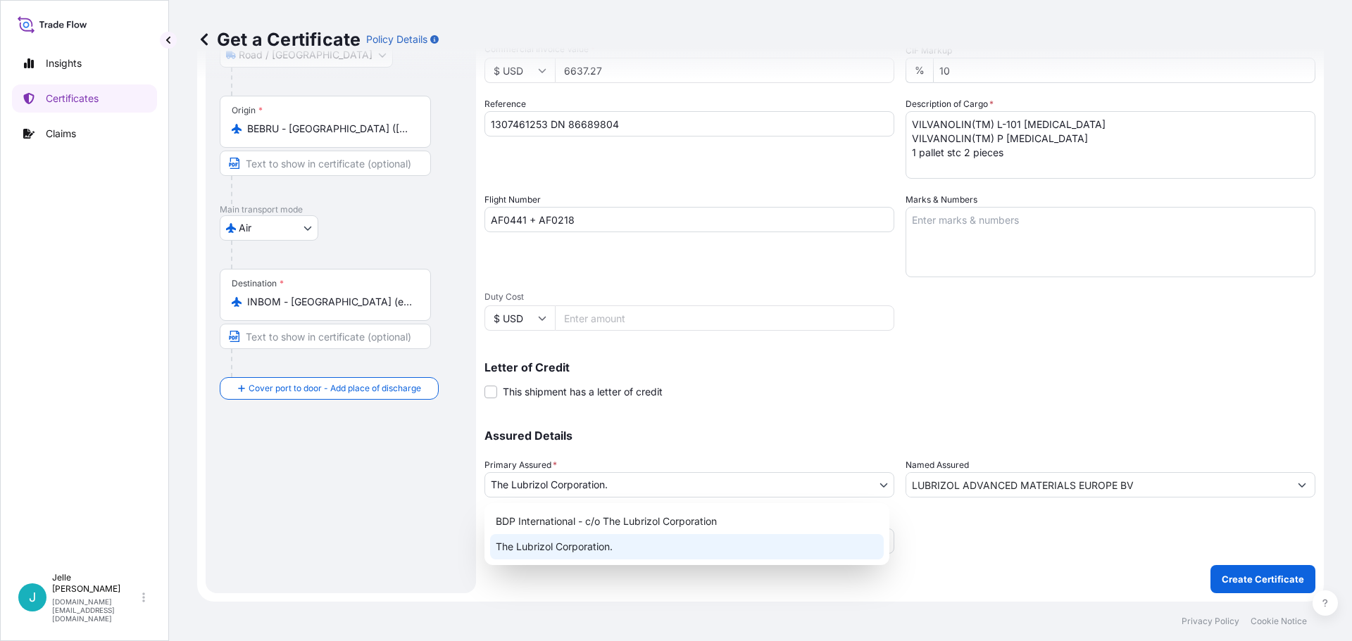
click at [603, 546] on div "The Lubrizol Corporation." at bounding box center [687, 546] width 394 height 25
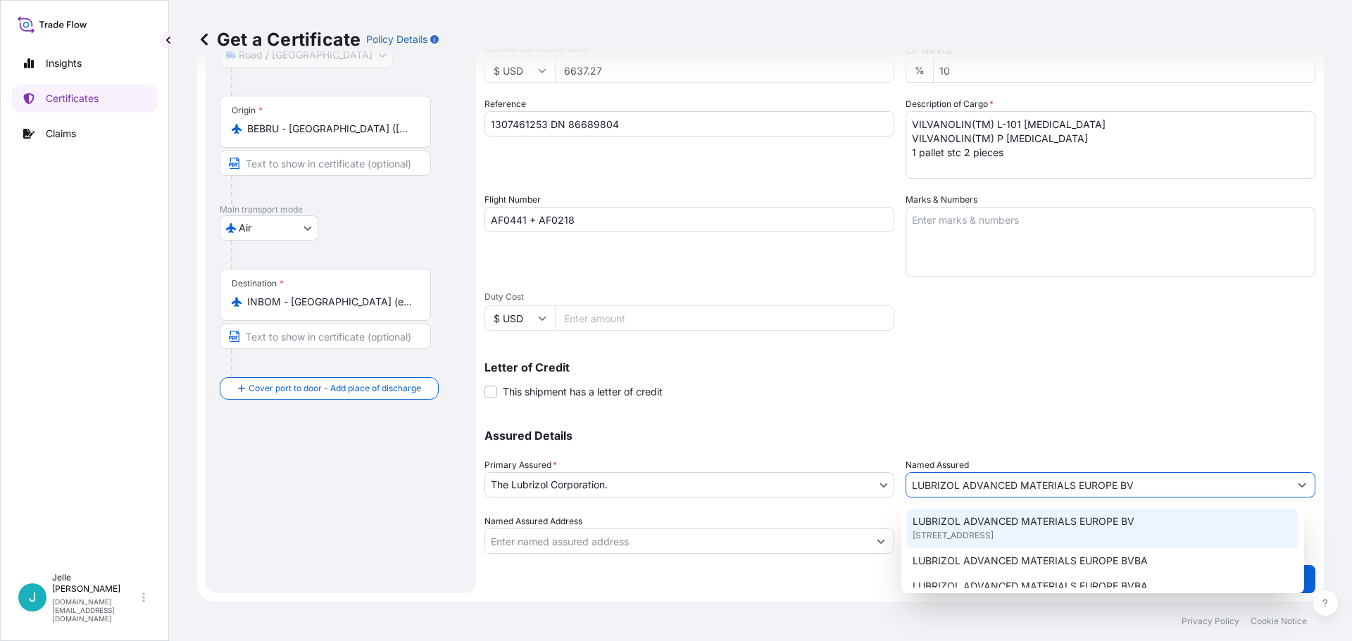
click at [1089, 476] on input "LUBRIZOL ADVANCED MATERIALS EUROPE BV" at bounding box center [1097, 484] width 383 height 25
click at [1063, 526] on span "LUBRIZOL ADVANCED MATERIALS EUROPE BV" at bounding box center [1023, 522] width 222 height 14
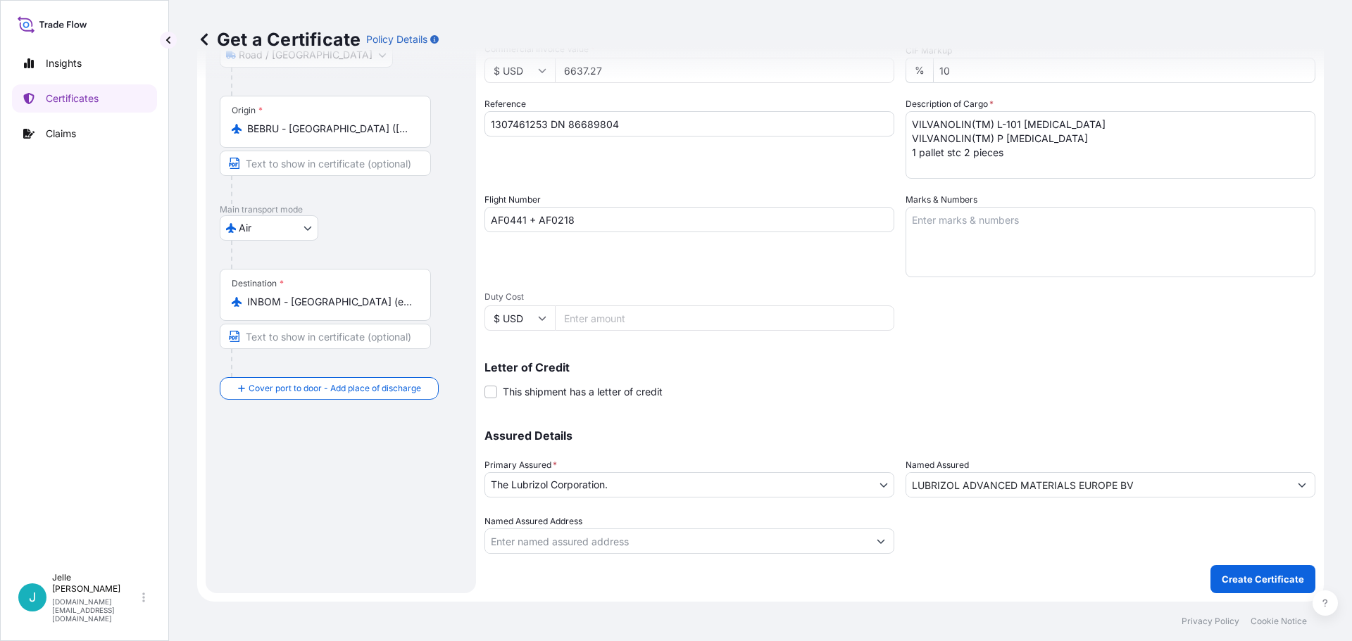
click at [1030, 413] on div "Shipment Details Issue date * [DATE] Date of Departure * [DATE] Date of Arrival…" at bounding box center [899, 218] width 831 height 671
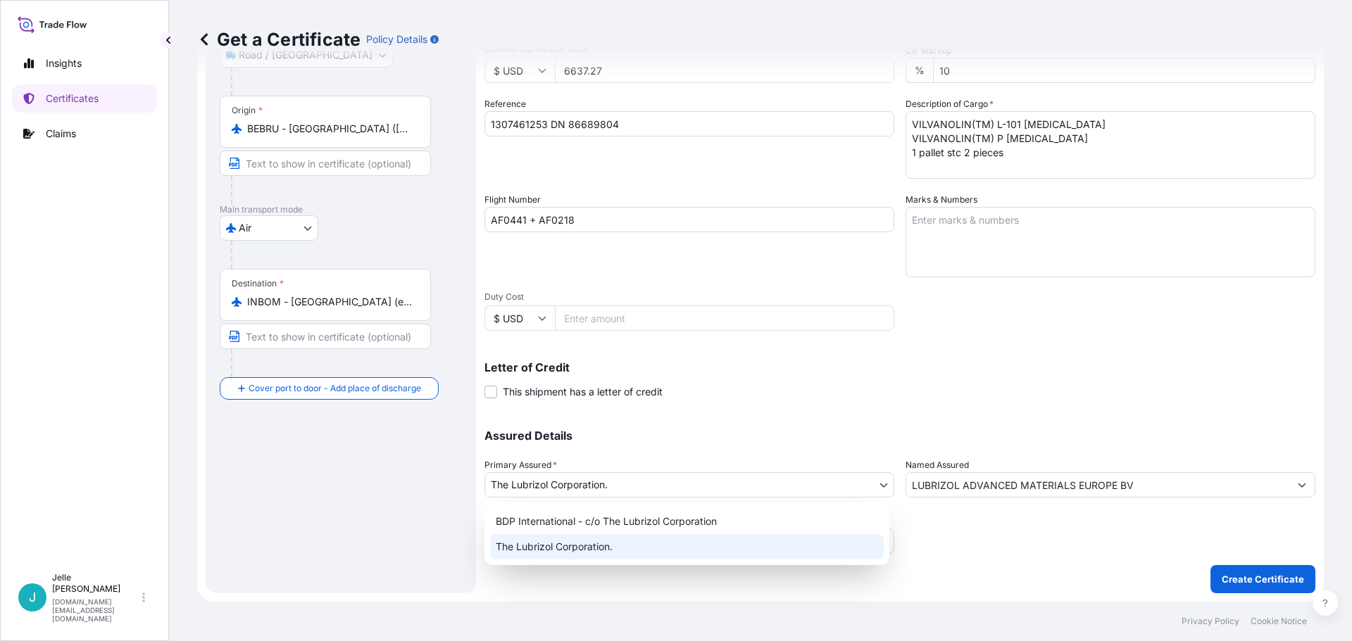
click at [812, 486] on body "3 options available. Insights Certificates Claims [PERSON_NAME] [DOMAIN_NAME][E…" at bounding box center [676, 320] width 1352 height 641
click at [548, 548] on div "The Lubrizol Corporation." at bounding box center [687, 546] width 394 height 25
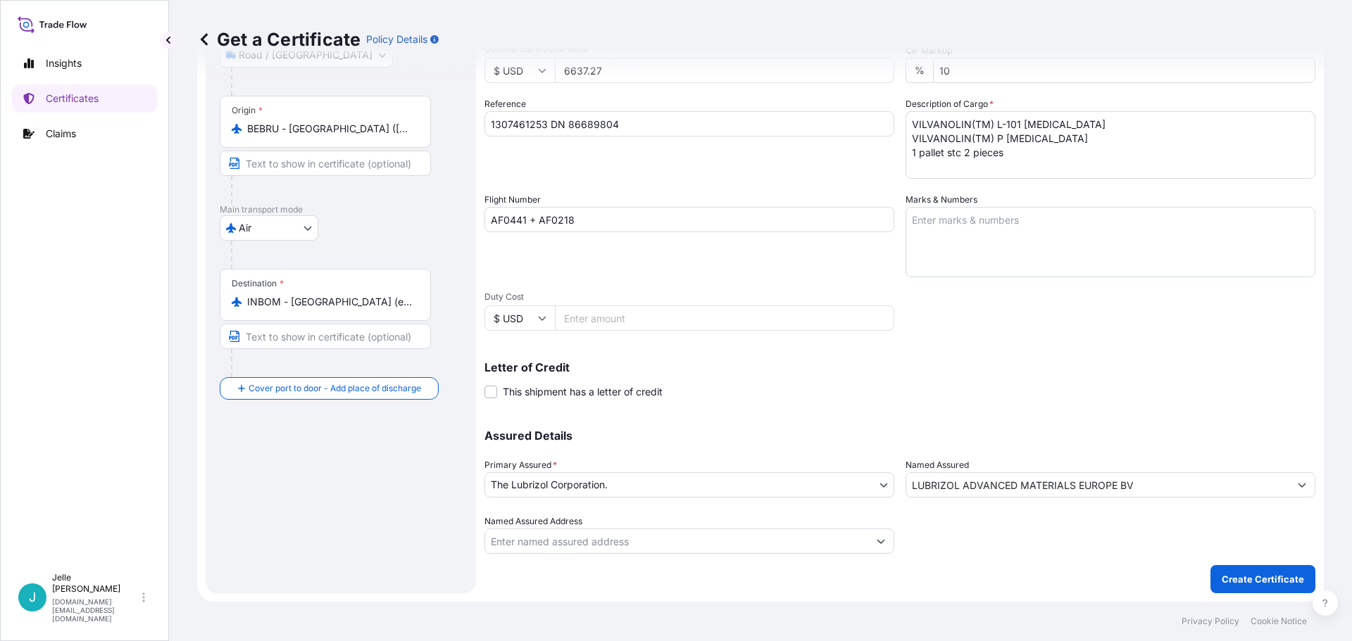
click at [952, 372] on p "Letter of Credit" at bounding box center [899, 367] width 831 height 11
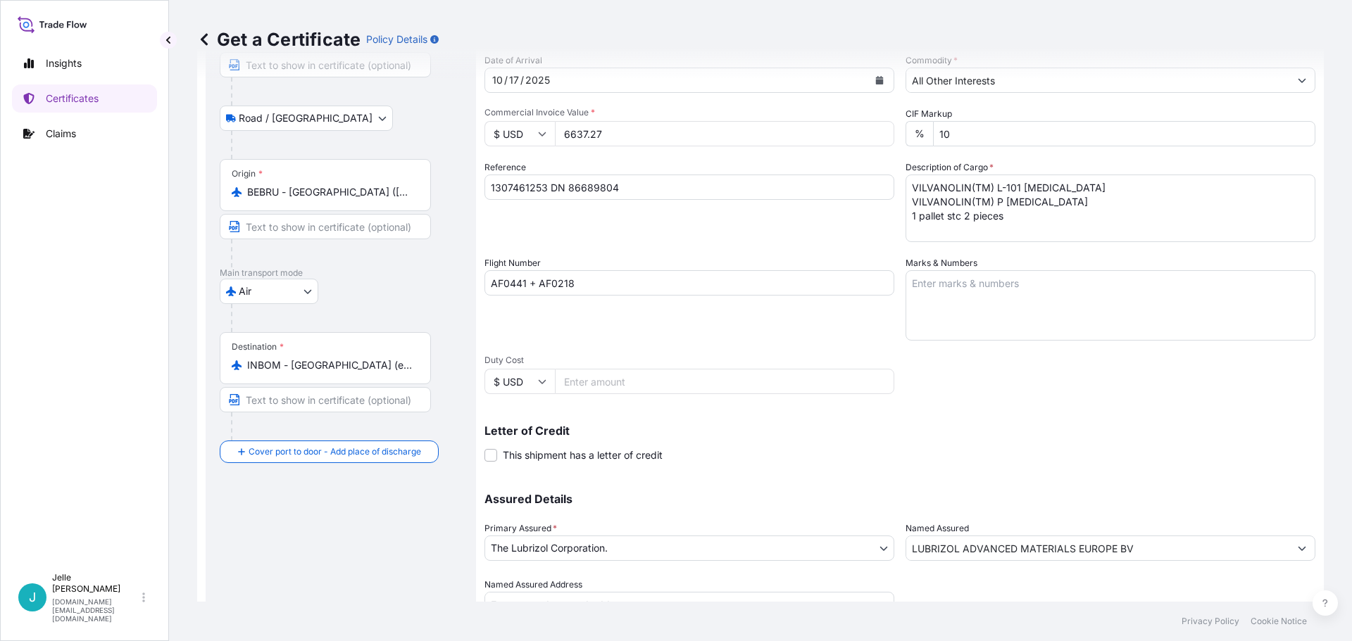
scroll to position [204, 0]
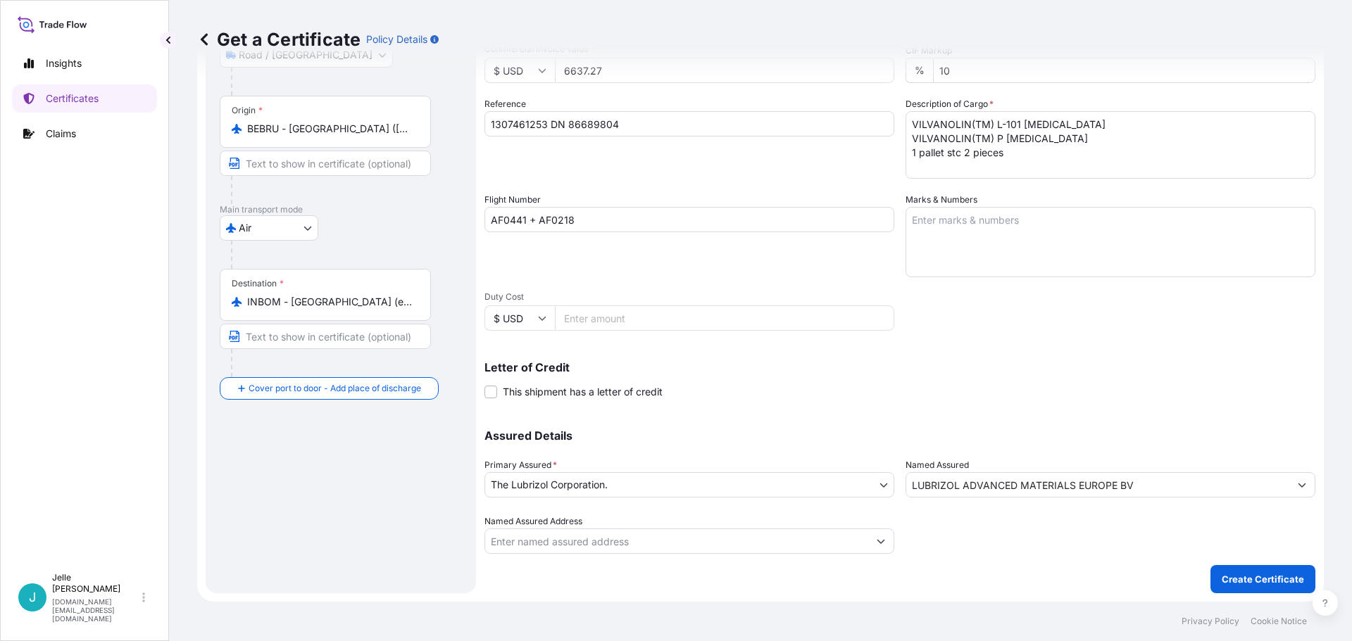
click at [833, 393] on div "Letter of Credit This shipment has a letter of credit Letter of credit * Letter…" at bounding box center [899, 380] width 831 height 37
click at [1242, 581] on p "Create Certificate" at bounding box center [1262, 579] width 82 height 14
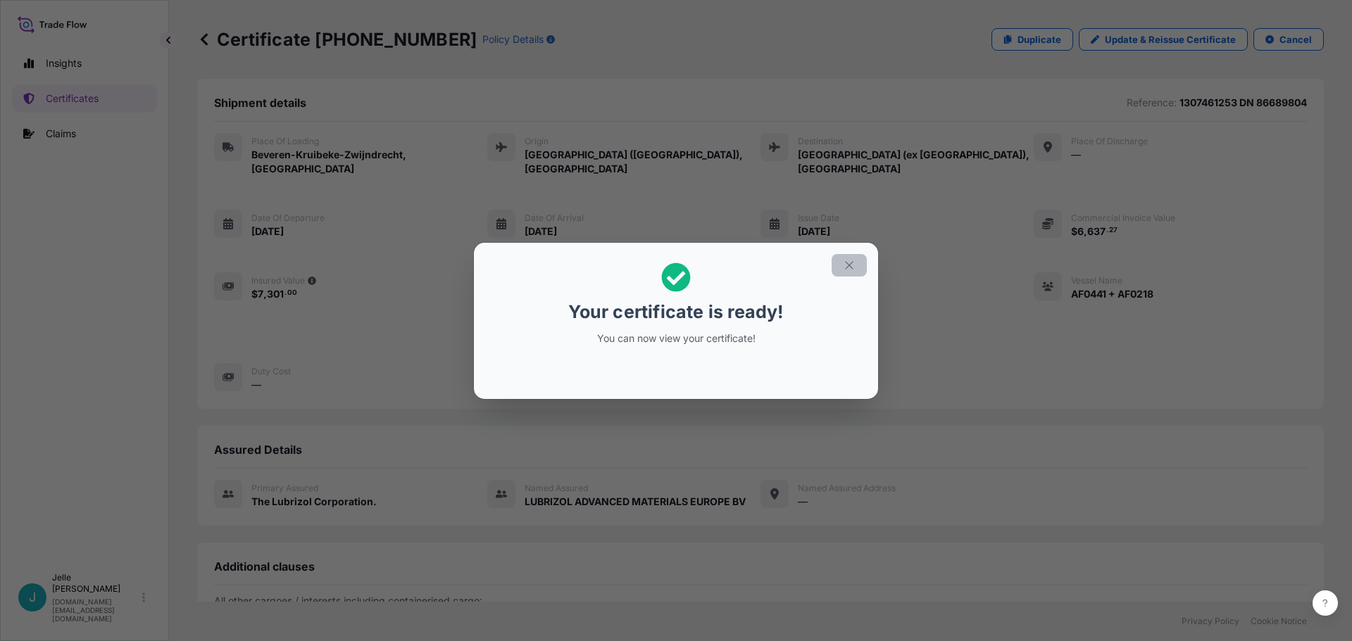
click at [851, 266] on icon "button" at bounding box center [849, 265] width 13 height 13
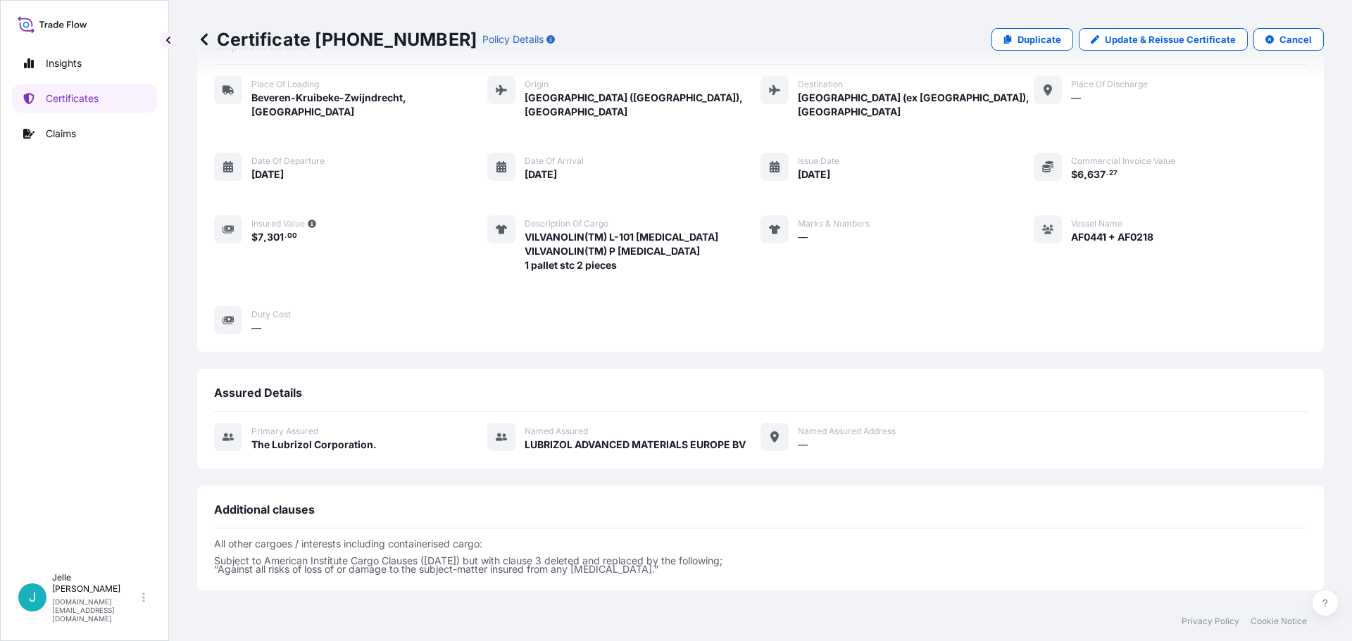
scroll to position [198, 0]
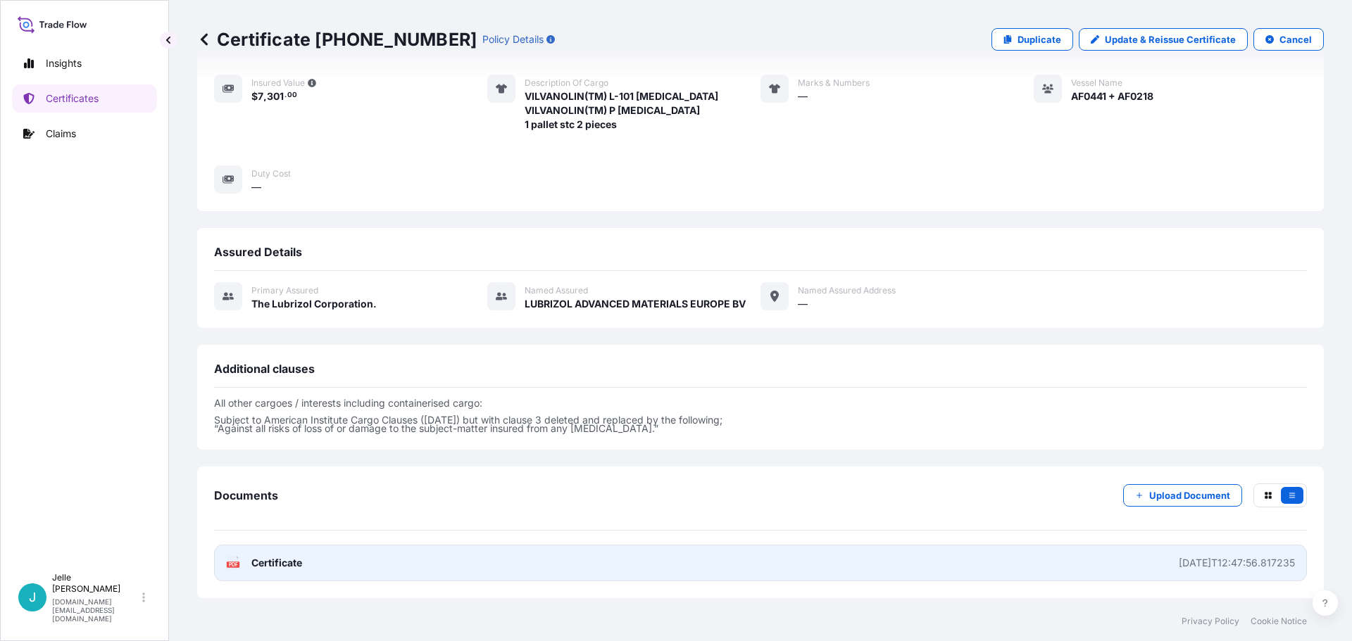
click at [299, 558] on link "PDF Certificate [DATE]T12:47:56.817235" at bounding box center [760, 563] width 1093 height 37
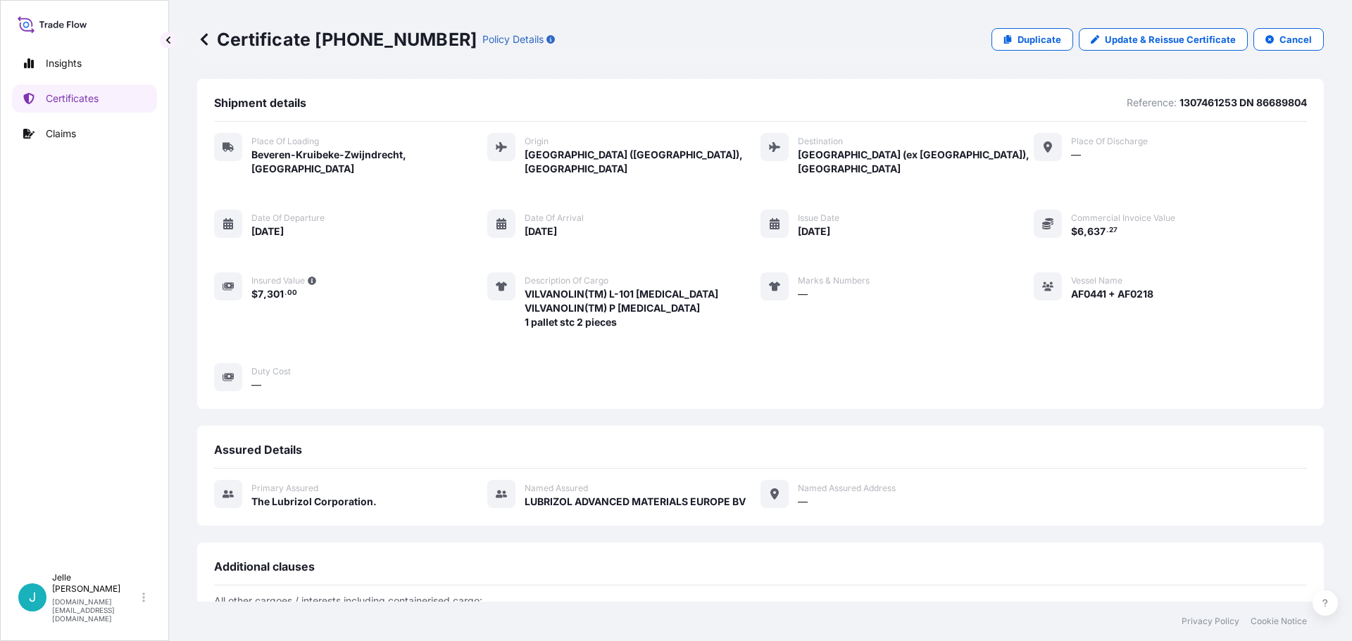
scroll to position [0, 0]
click at [134, 609] on p "[DOMAIN_NAME][EMAIL_ADDRESS][DOMAIN_NAME]" at bounding box center [95, 610] width 87 height 25
